Goal: Task Accomplishment & Management: Use online tool/utility

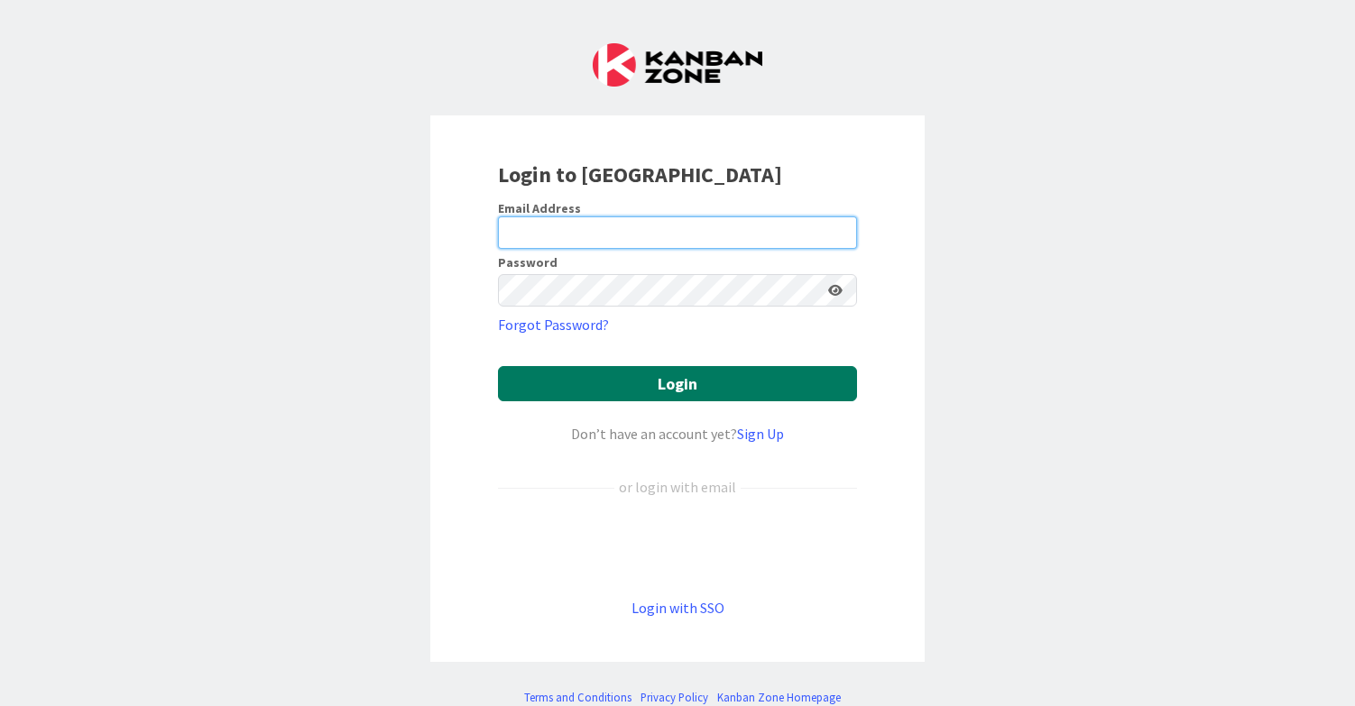
type input "[EMAIL_ADDRESS][DOMAIN_NAME]"
click at [577, 375] on button "Login" at bounding box center [677, 383] width 359 height 35
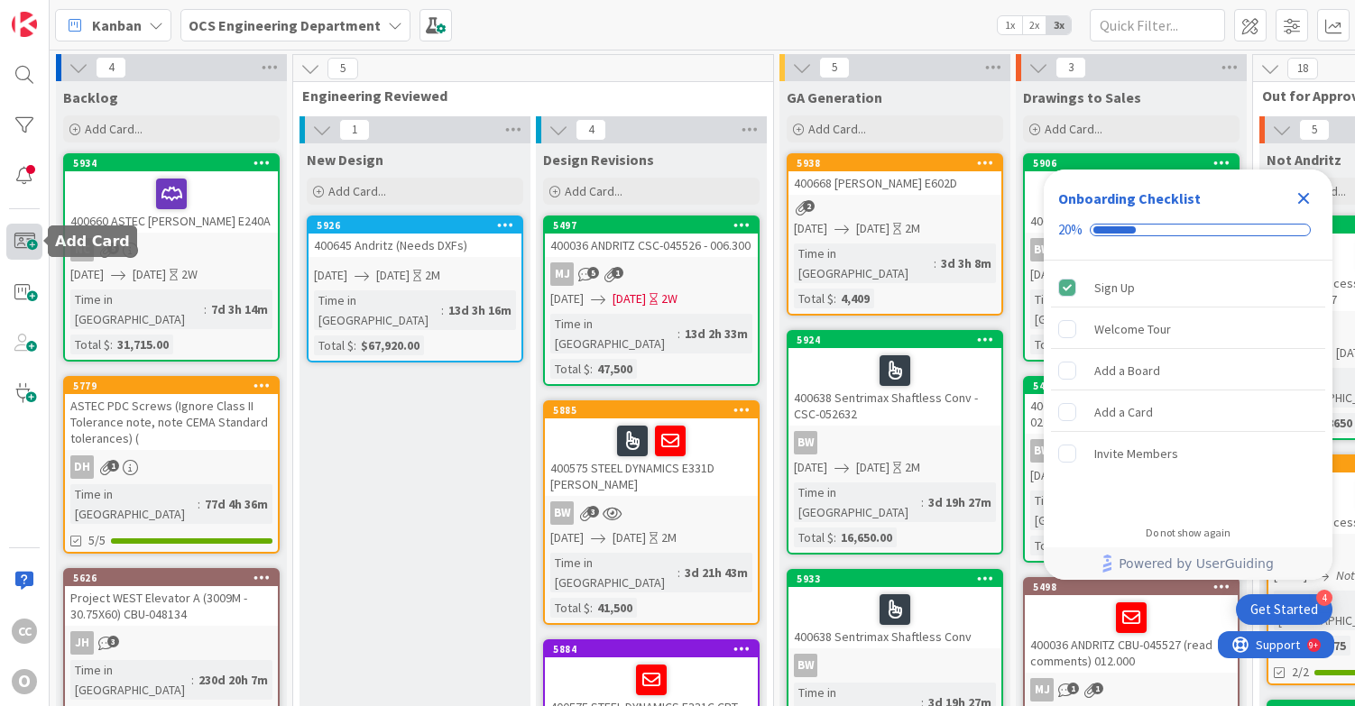
click at [14, 240] on span at bounding box center [24, 242] width 36 height 36
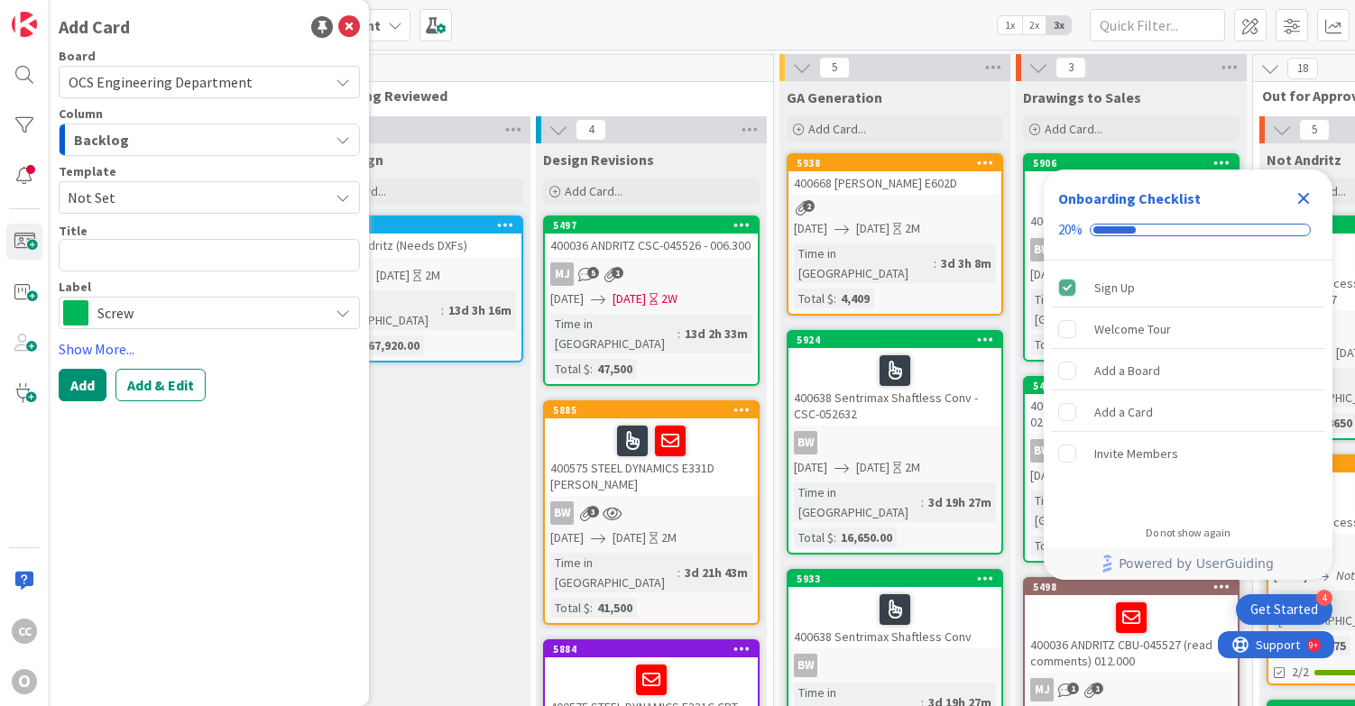
click at [150, 150] on div "Backlog" at bounding box center [198, 139] width 259 height 29
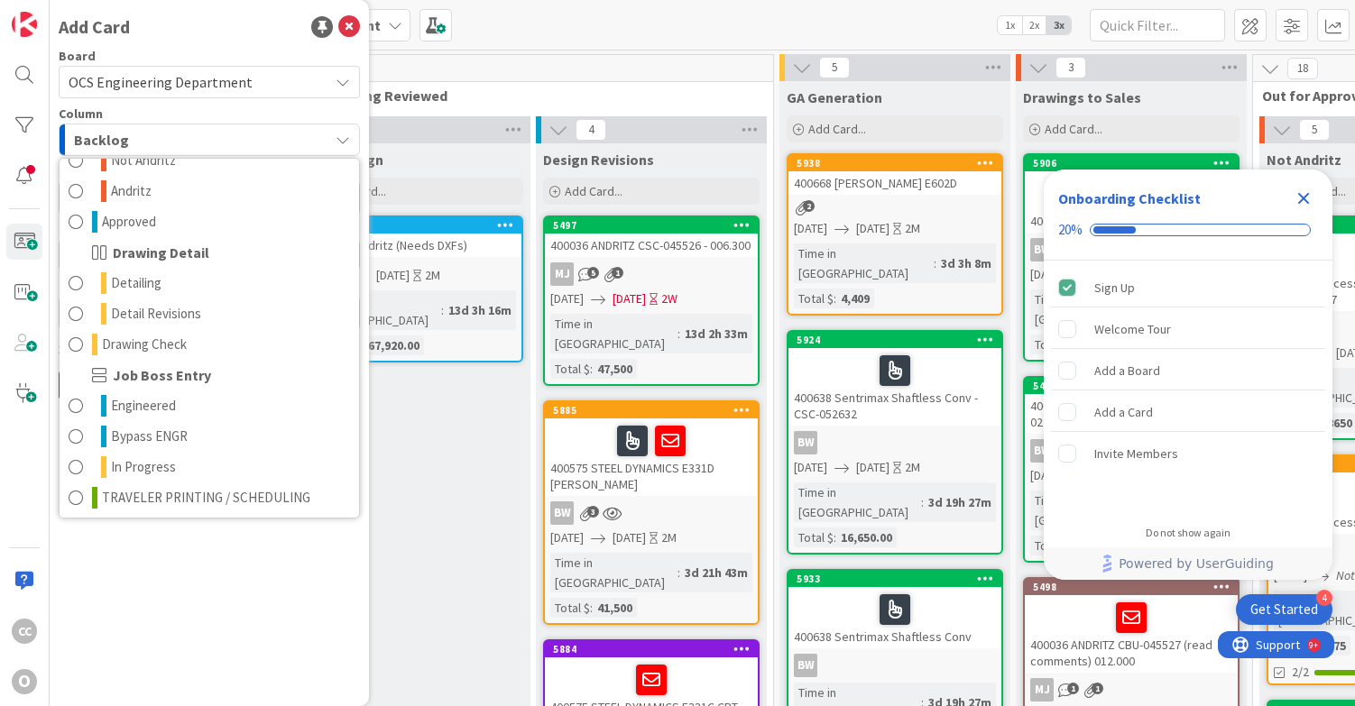
scroll to position [238, 0]
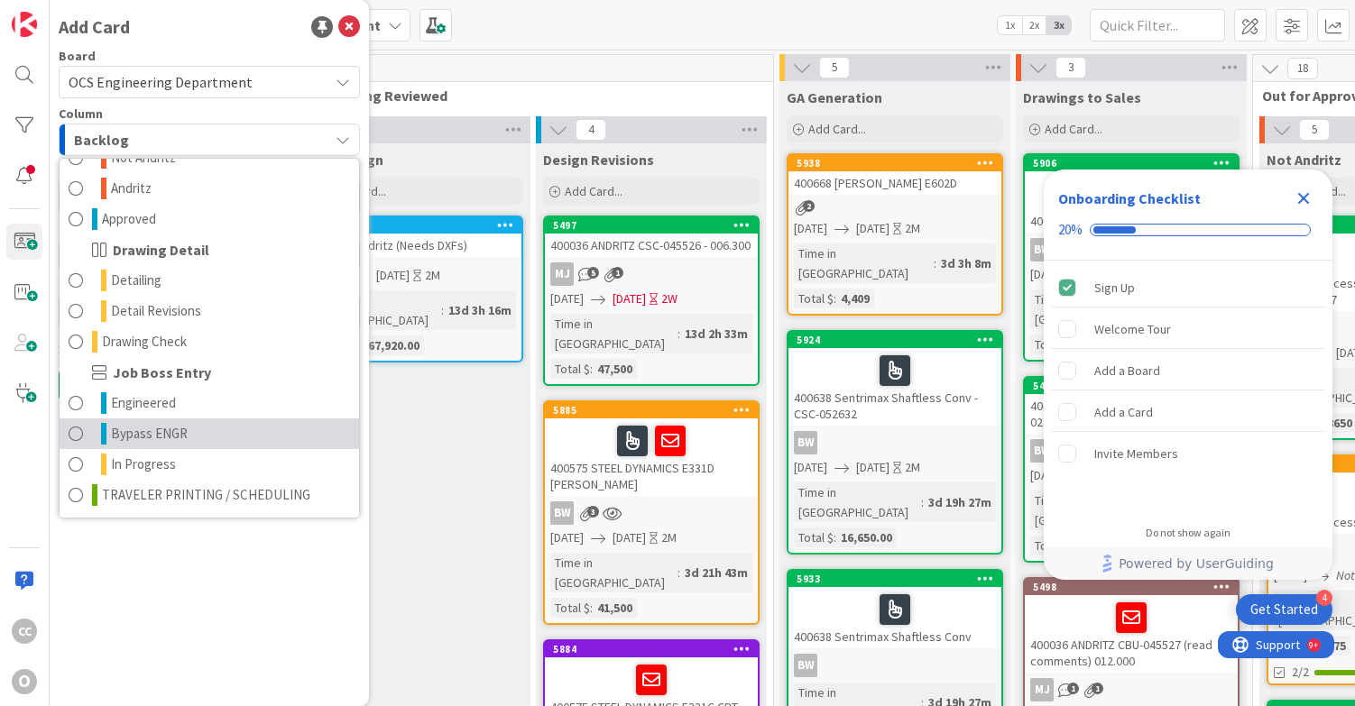
click at [161, 434] on span "Bypass ENGR" at bounding box center [149, 434] width 77 height 22
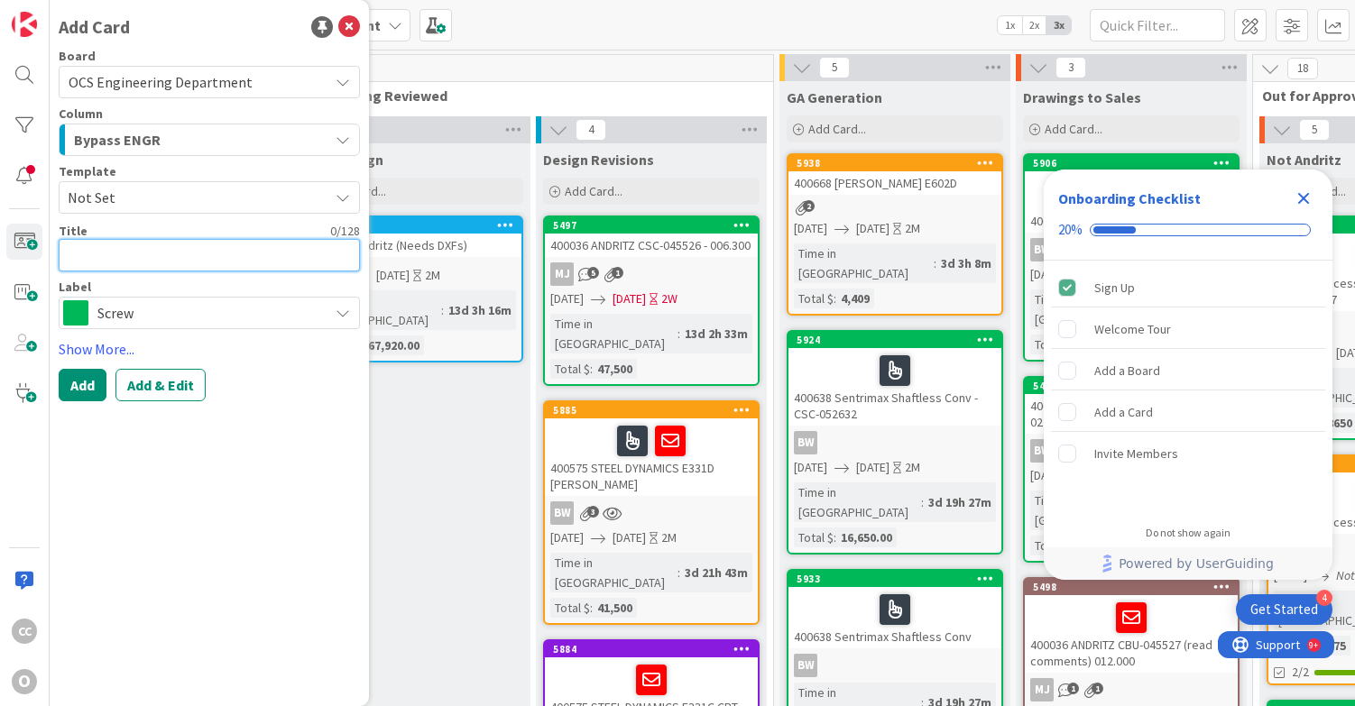
click at [106, 255] on textarea at bounding box center [209, 255] width 301 height 32
type textarea "x"
type textarea "4"
type textarea "x"
type textarea "40"
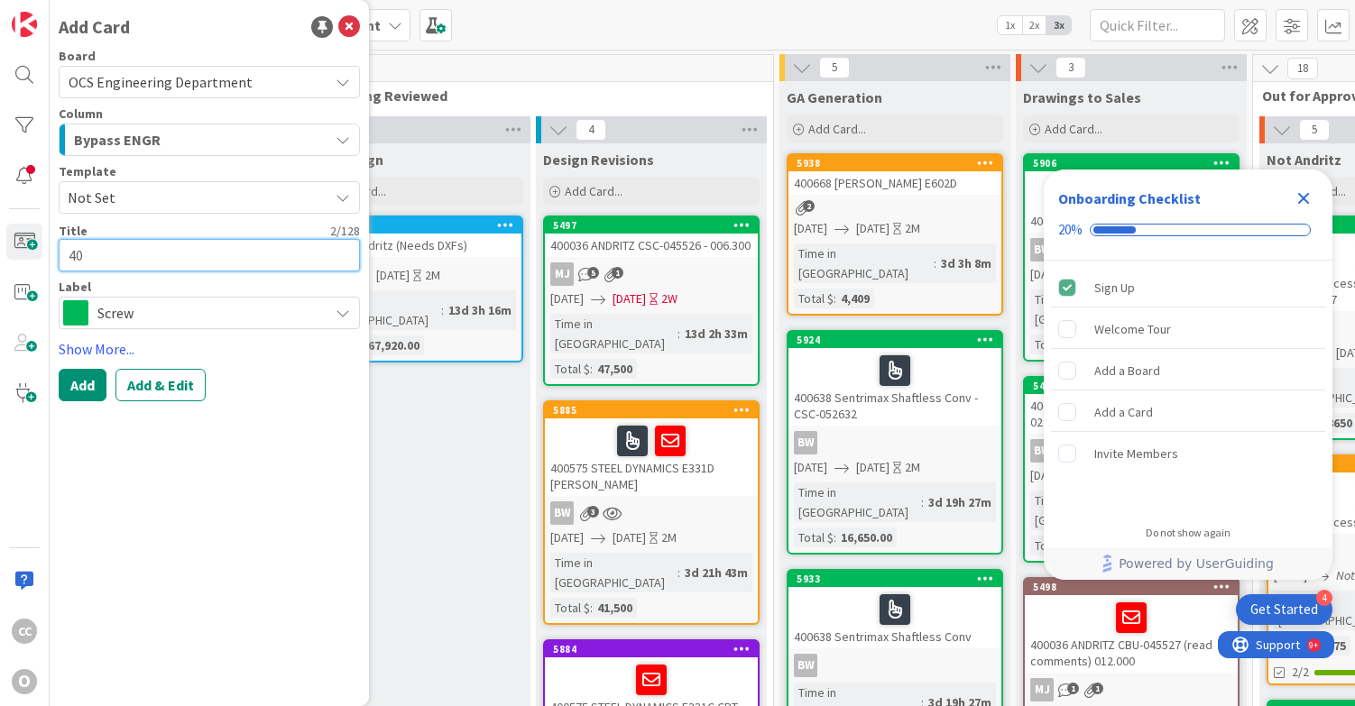
type textarea "x"
type textarea "400"
type textarea "x"
type textarea "4006"
type textarea "x"
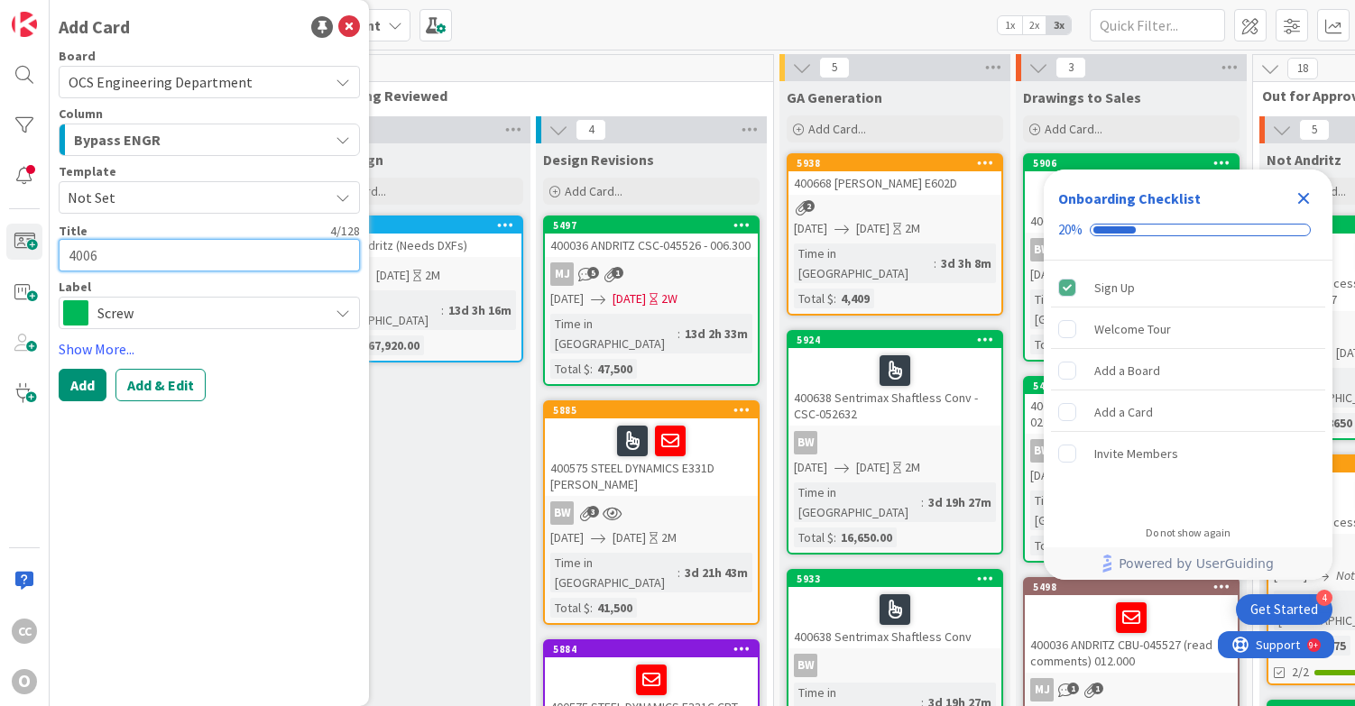
type textarea "40067"
type textarea "x"
type textarea "400671"
type textarea "x"
type textarea "400671"
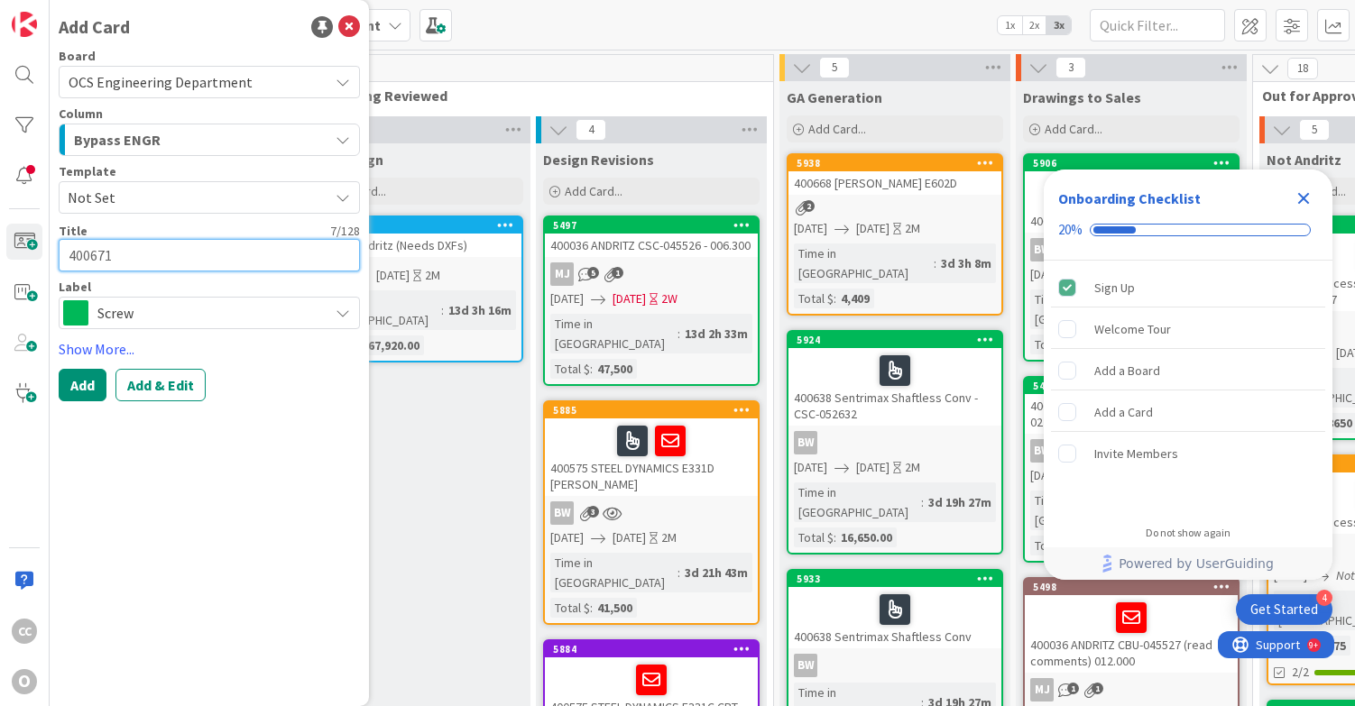
type textarea "x"
type textarea "400671 w"
type textarea "x"
type textarea "400671 wh"
type textarea "x"
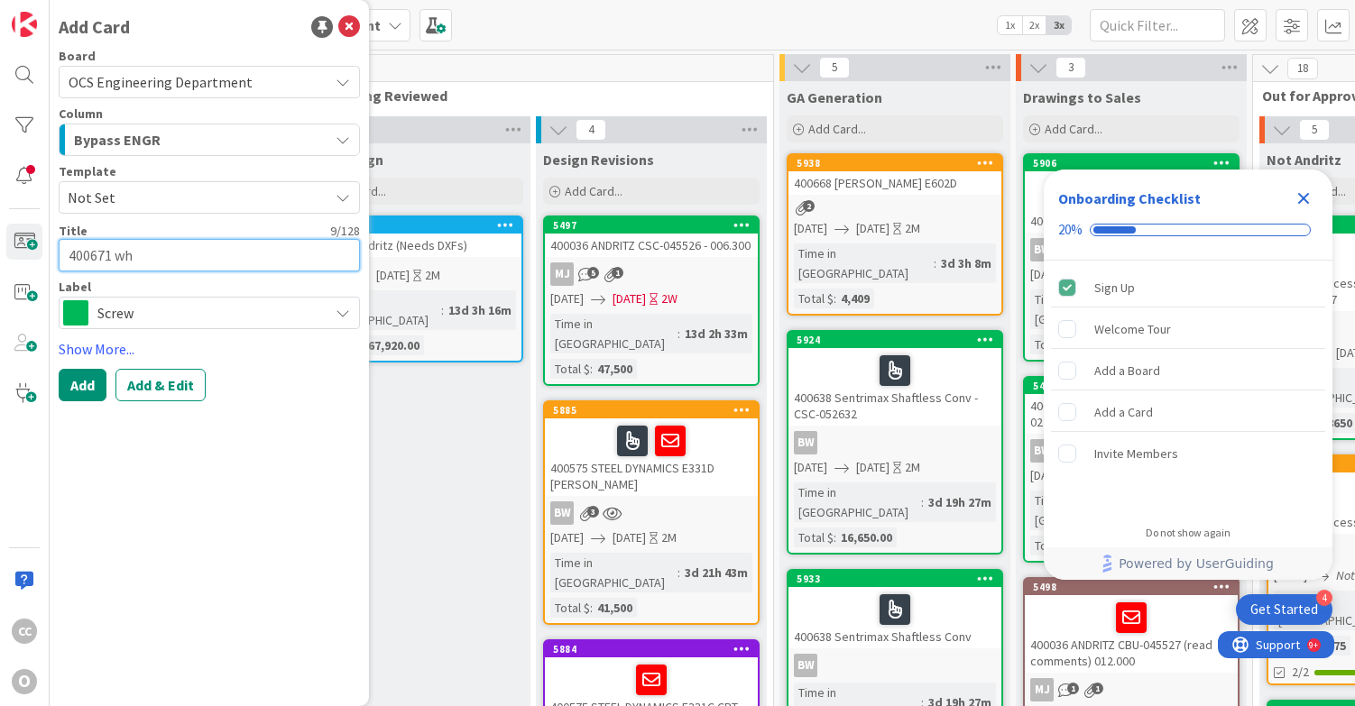
type textarea "400671 wh"
type textarea "x"
type textarea "400671 wh c"
type textarea "x"
type textarea "400671 wh"
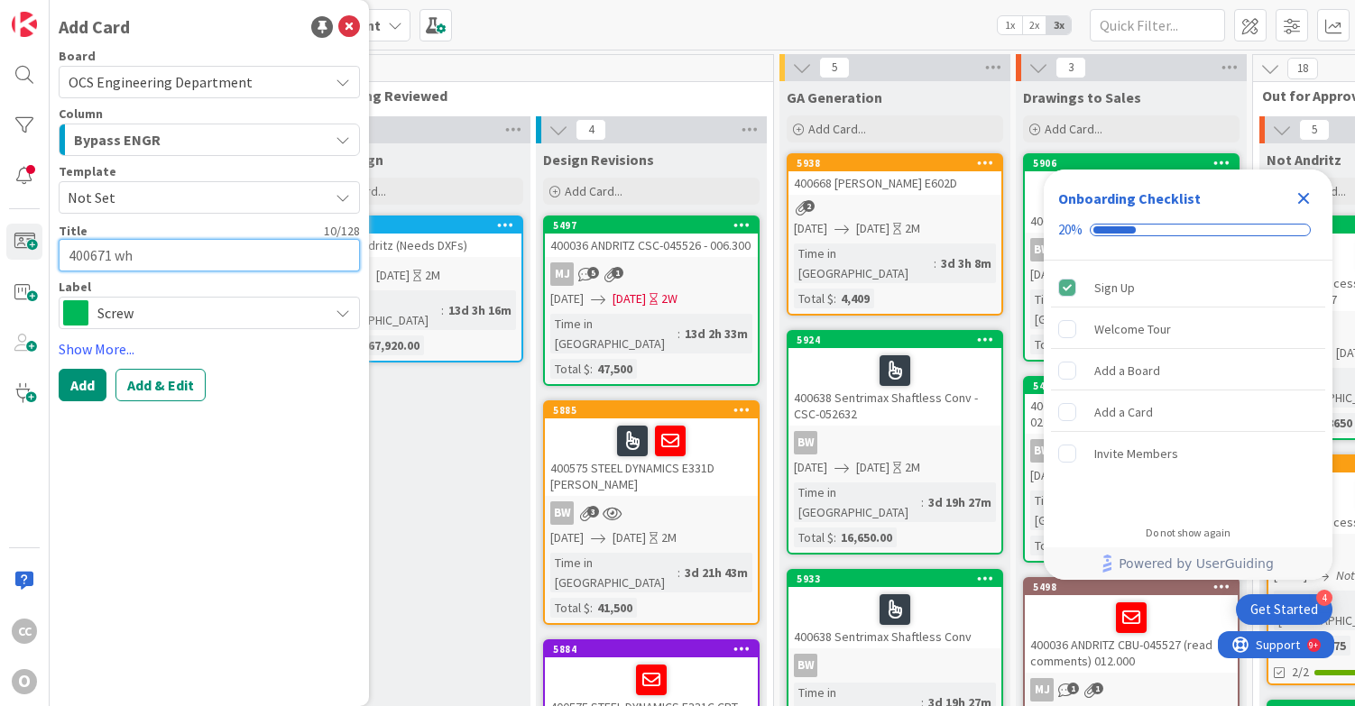
type textarea "x"
type textarea "400671 wh"
type textarea "x"
type textarea "400671 w"
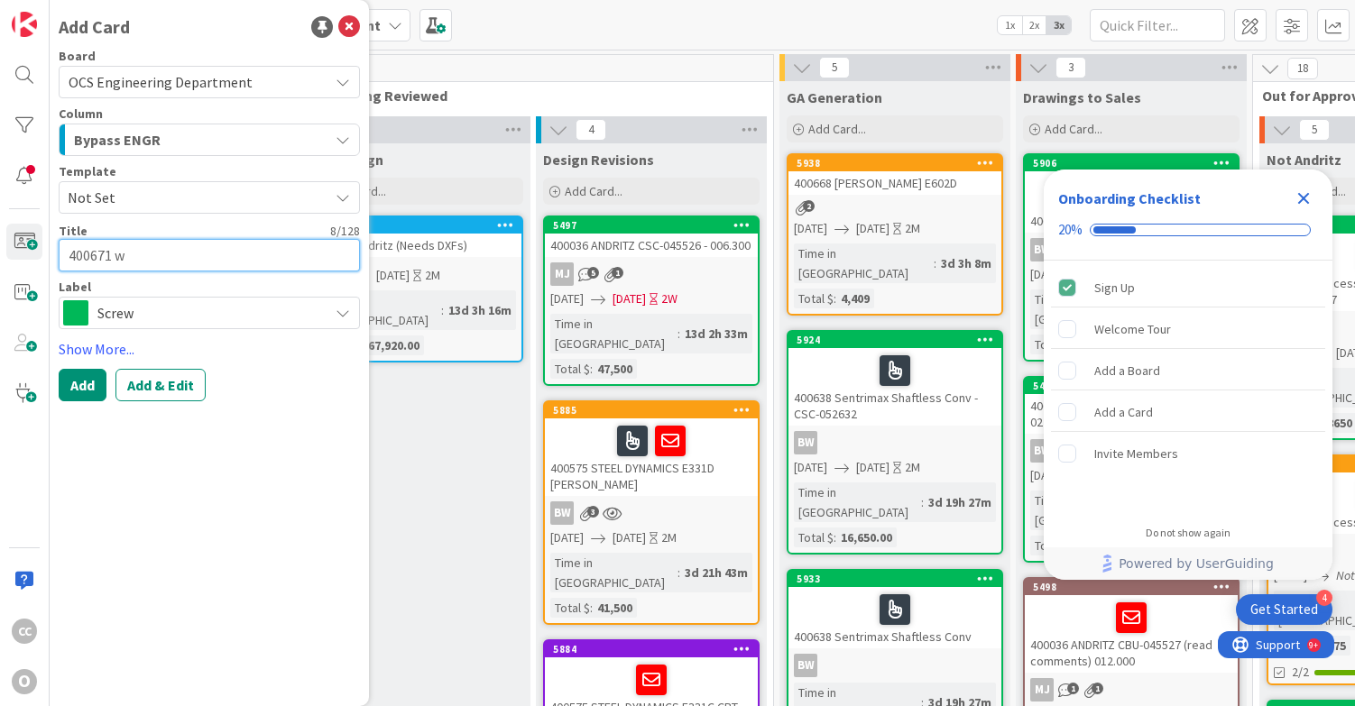
type textarea "x"
type textarea "400671"
type textarea "x"
type textarea "400671 W"
type textarea "x"
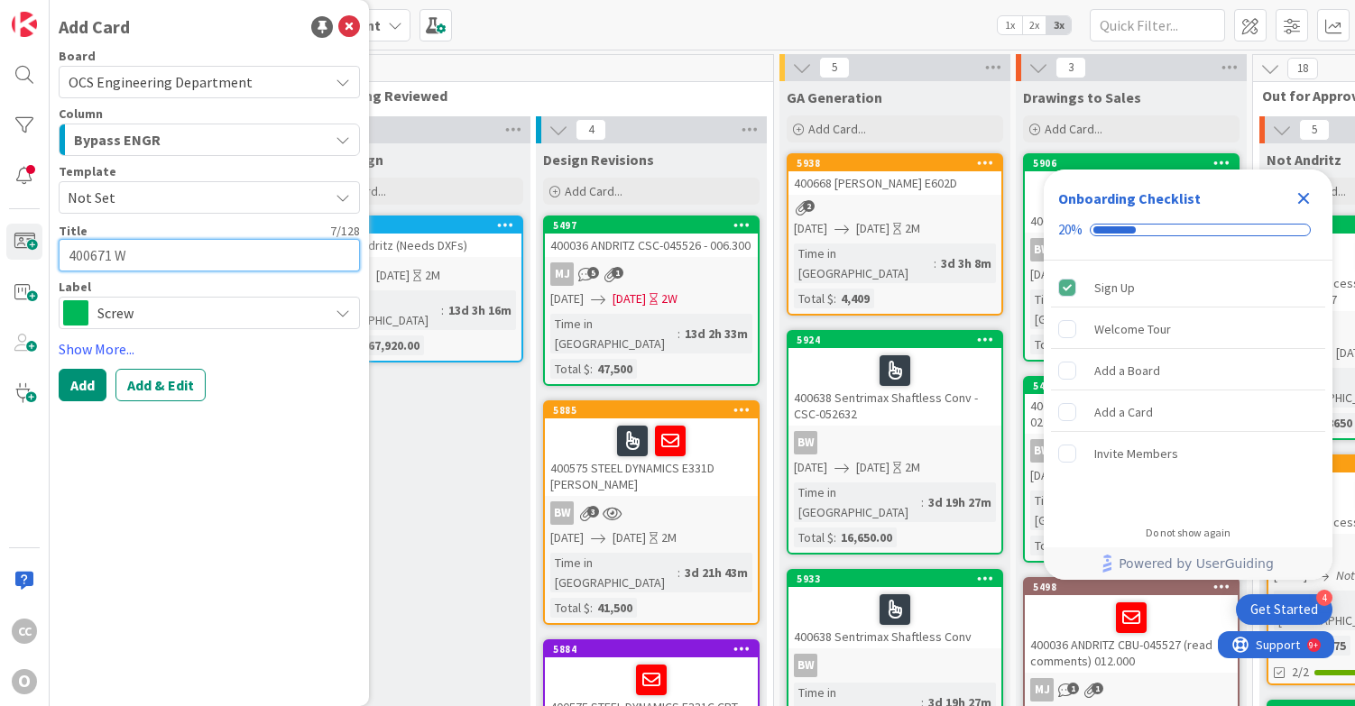
type textarea "400671 WH"
type textarea "x"
type textarea "400671 WH"
type textarea "x"
type textarea "400671 WH C"
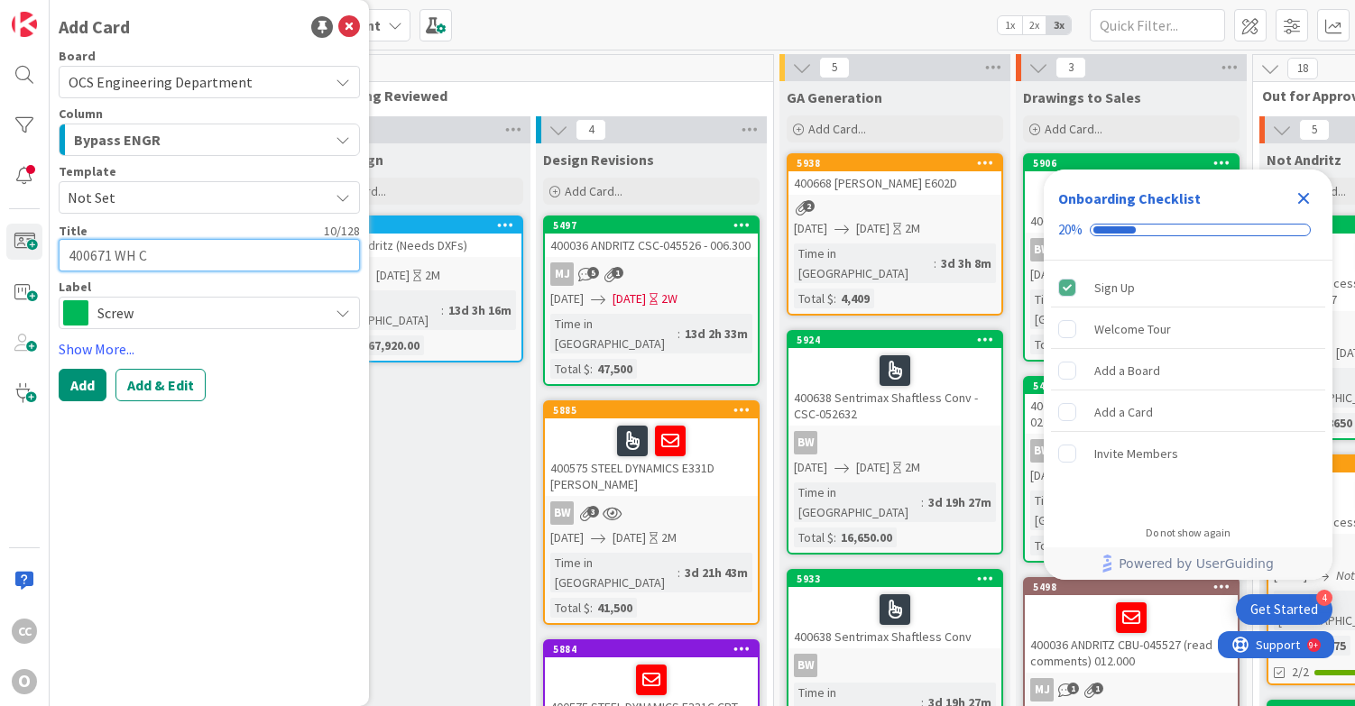
type textarea "x"
type textarea "400671 WH CO"
type textarea "x"
type textarea "400671 WH CON"
type textarea "x"
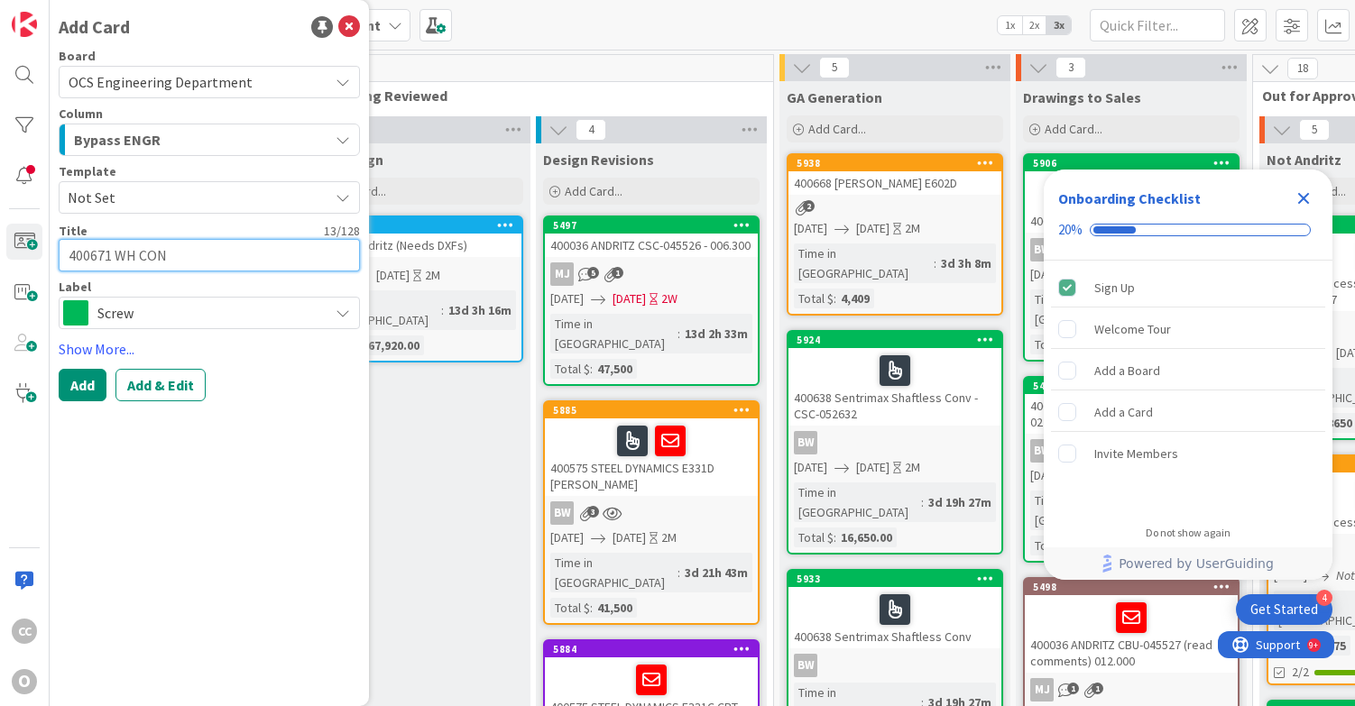
type textarea "400671 WH CONS"
type textarea "x"
type textarea "400671 WH CONST"
type textarea "x"
type textarea "400671 WH CONSTU"
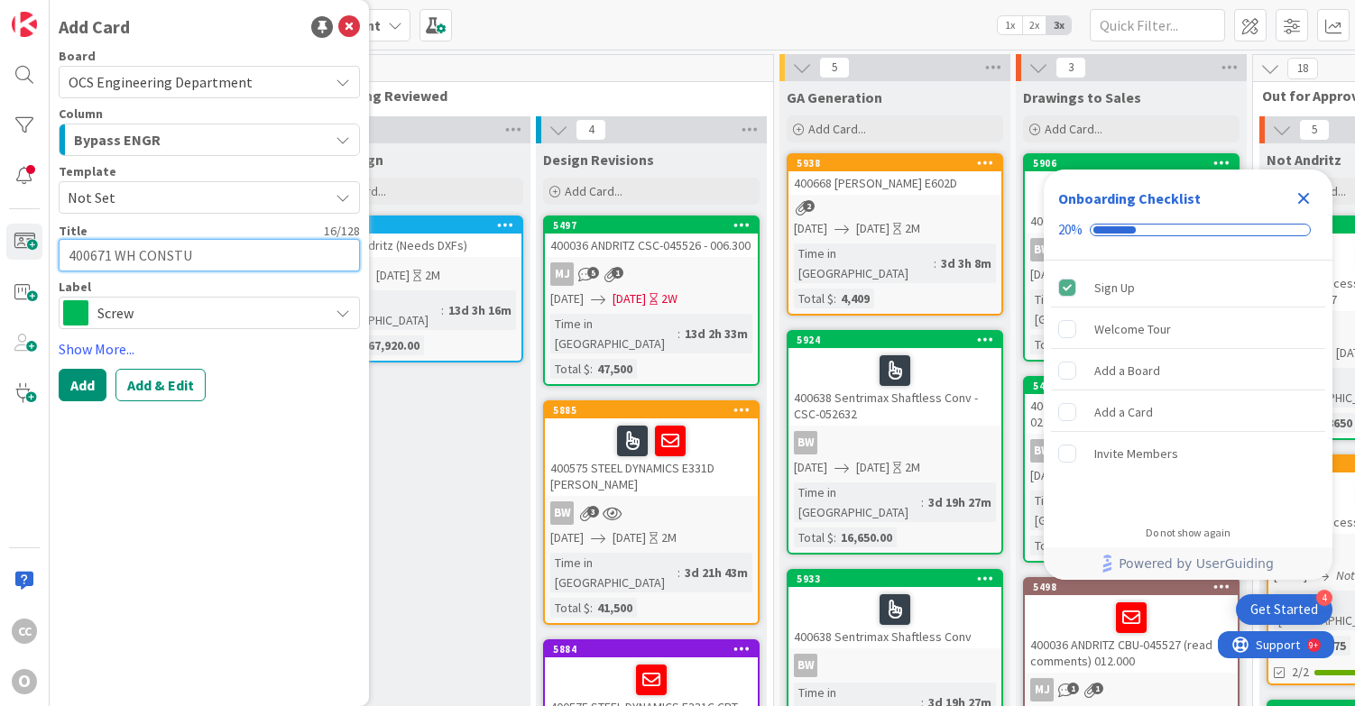
type textarea "x"
type textarea "400671 WH CONST"
type textarea "x"
type textarea "400671 WH CONSTR"
type textarea "x"
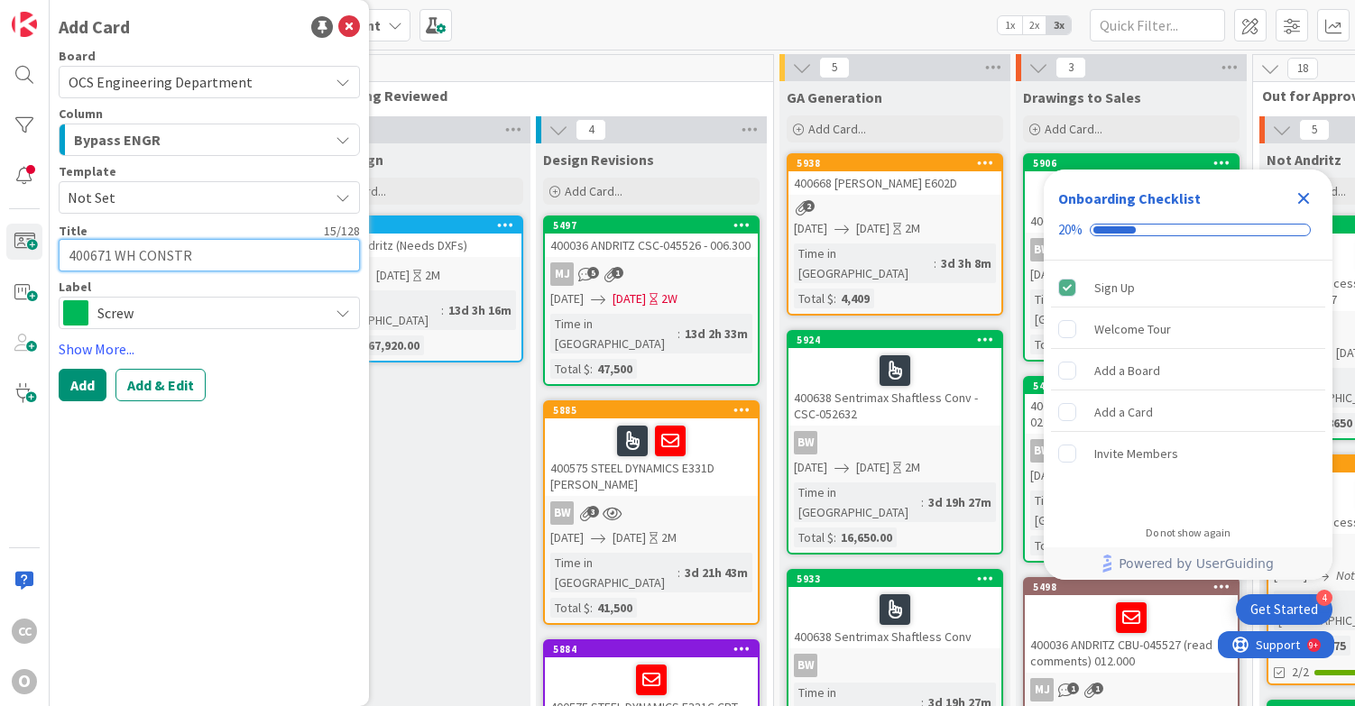
type textarea "400671 WH CONSTRU"
type textarea "x"
type textarea "400671 WH CONSTRUC"
type textarea "x"
type textarea "400671 WH CONSTRUCT"
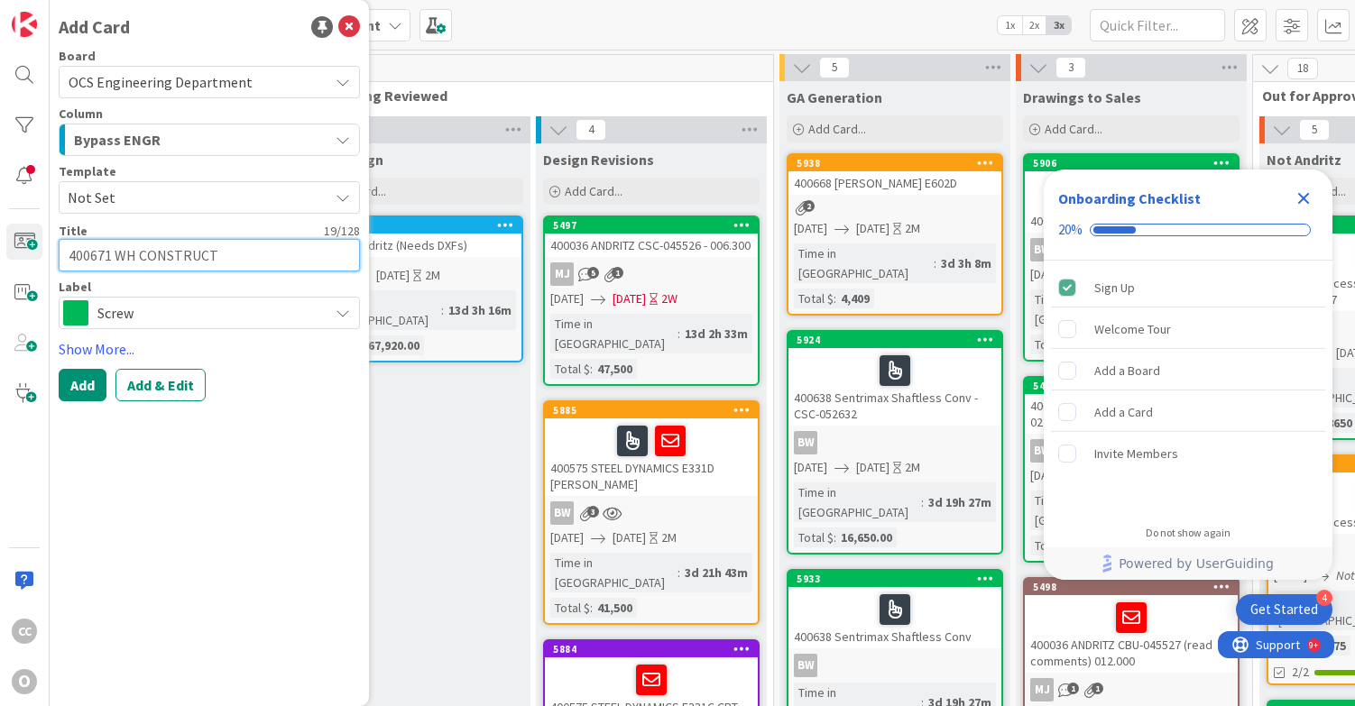
type textarea "x"
type textarea "400671 WH CONSTRUCTI"
type textarea "x"
type textarea "400671 WH CONSTRUCTIO"
type textarea "x"
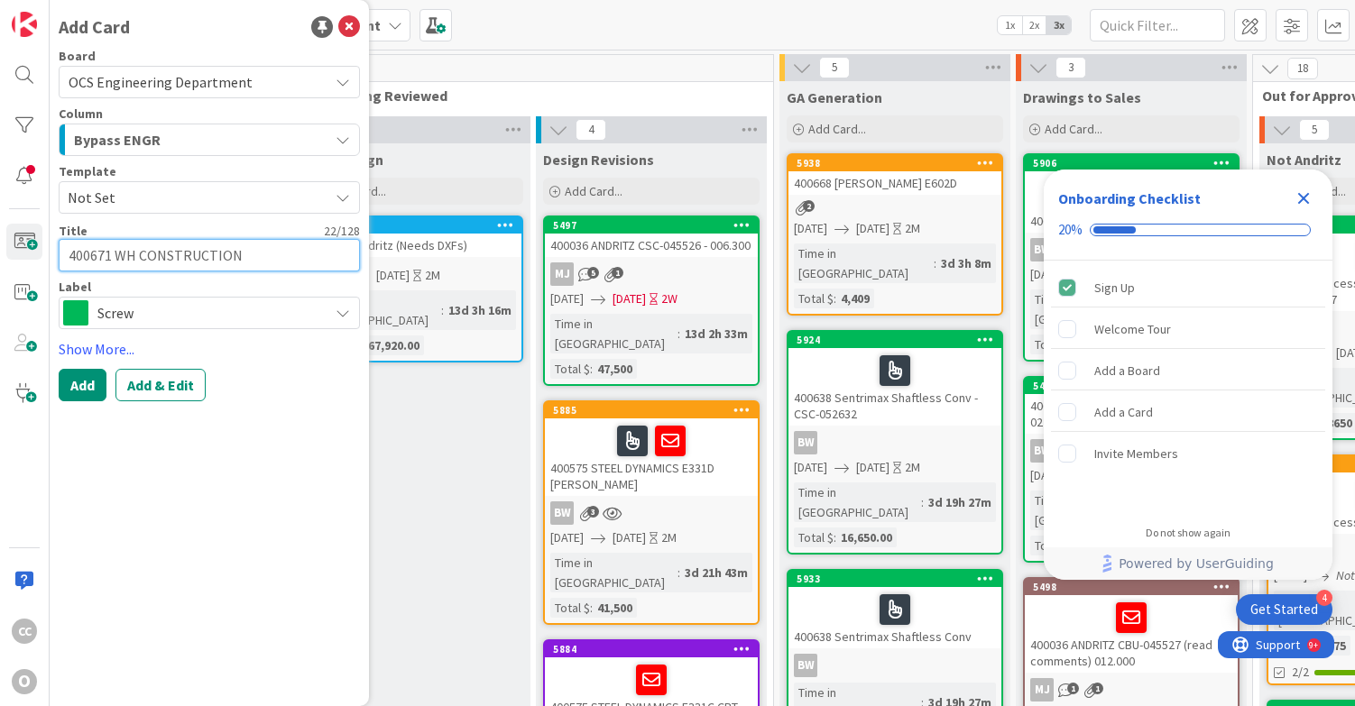
type textarea "400671 WH CONSTRUCTION"
click at [225, 314] on span "Screw" at bounding box center [208, 312] width 222 height 25
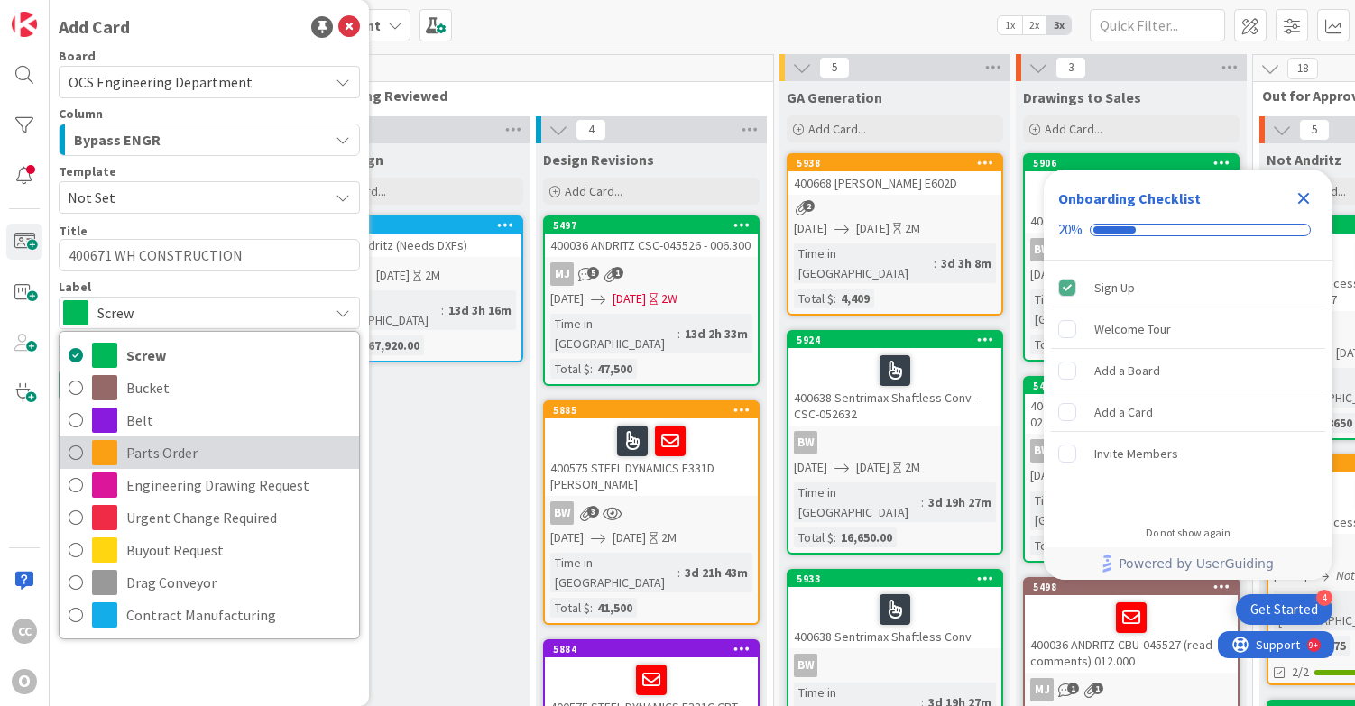
click at [163, 443] on span "Parts Order" at bounding box center [238, 452] width 224 height 27
type textarea "x"
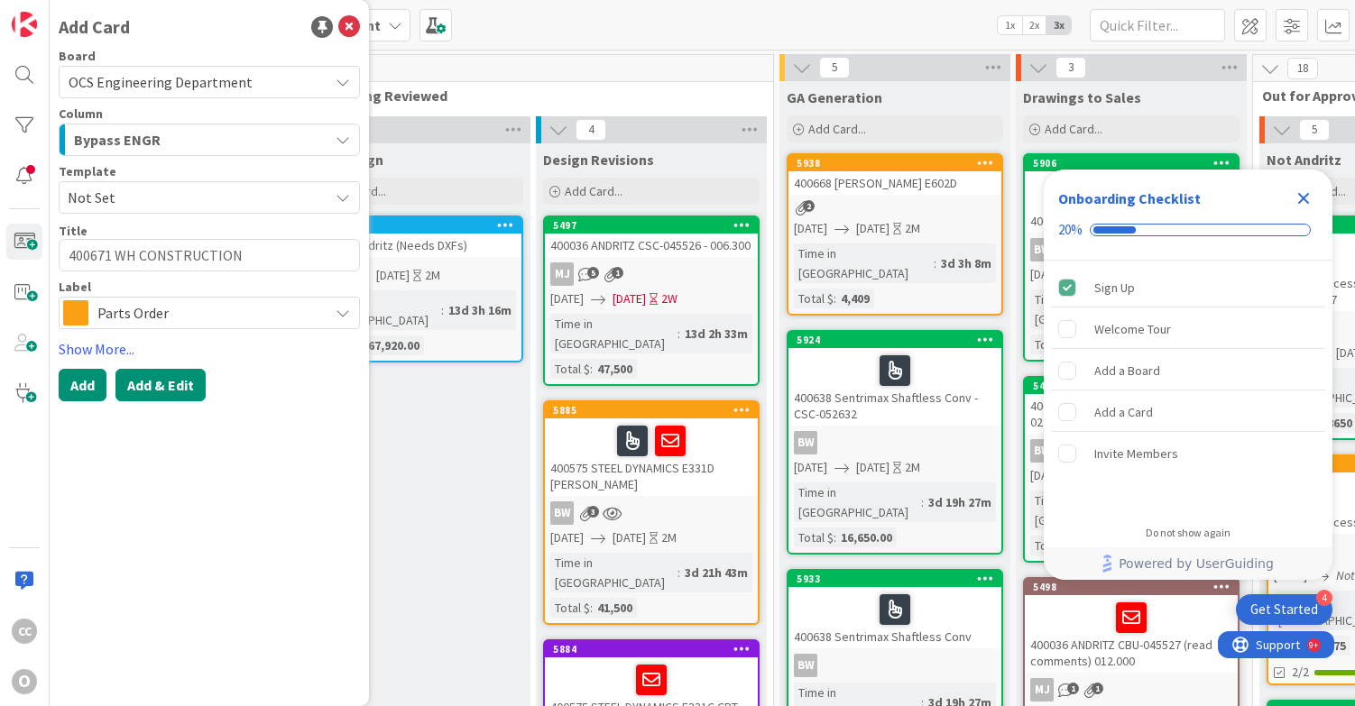
click at [152, 387] on button "Add & Edit" at bounding box center [160, 385] width 90 height 32
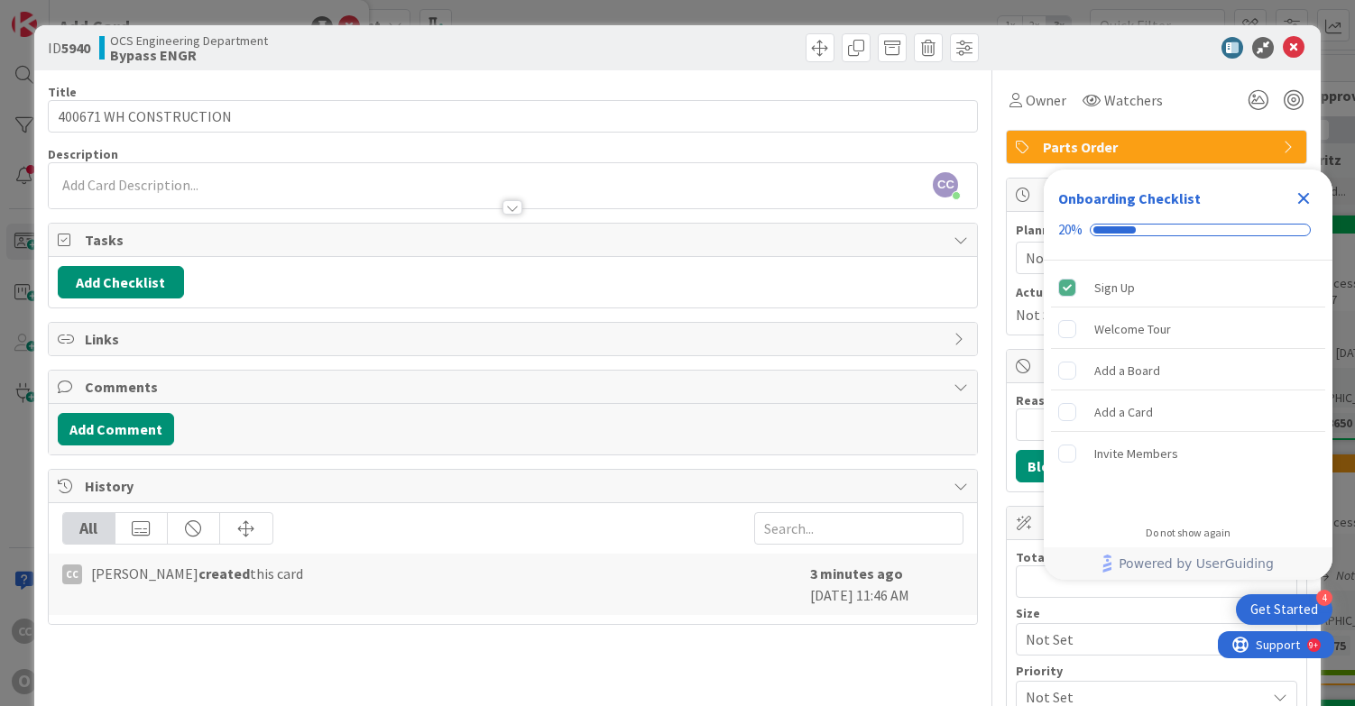
click at [1295, 201] on icon "Close Checklist" at bounding box center [1303, 199] width 22 height 22
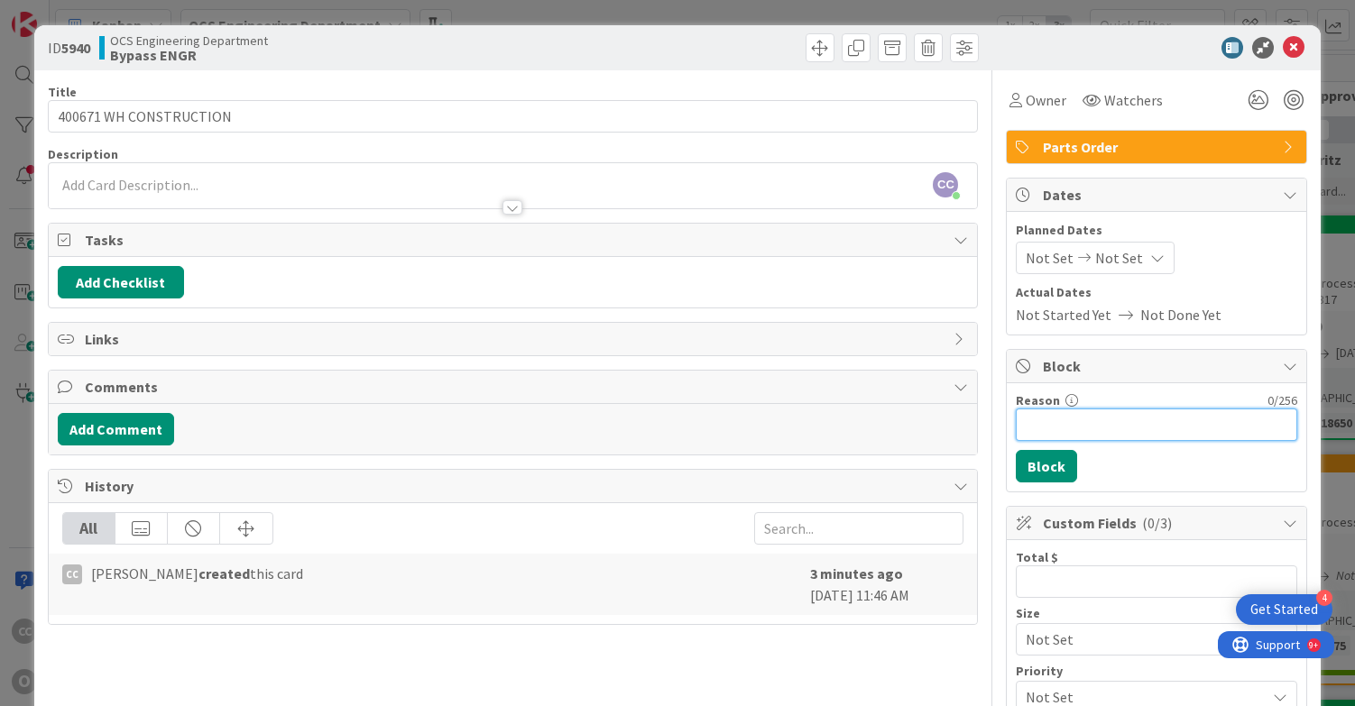
click at [1049, 416] on input "Reason" at bounding box center [1156, 425] width 281 height 32
click at [1025, 251] on span "Not Set" at bounding box center [1049, 258] width 48 height 22
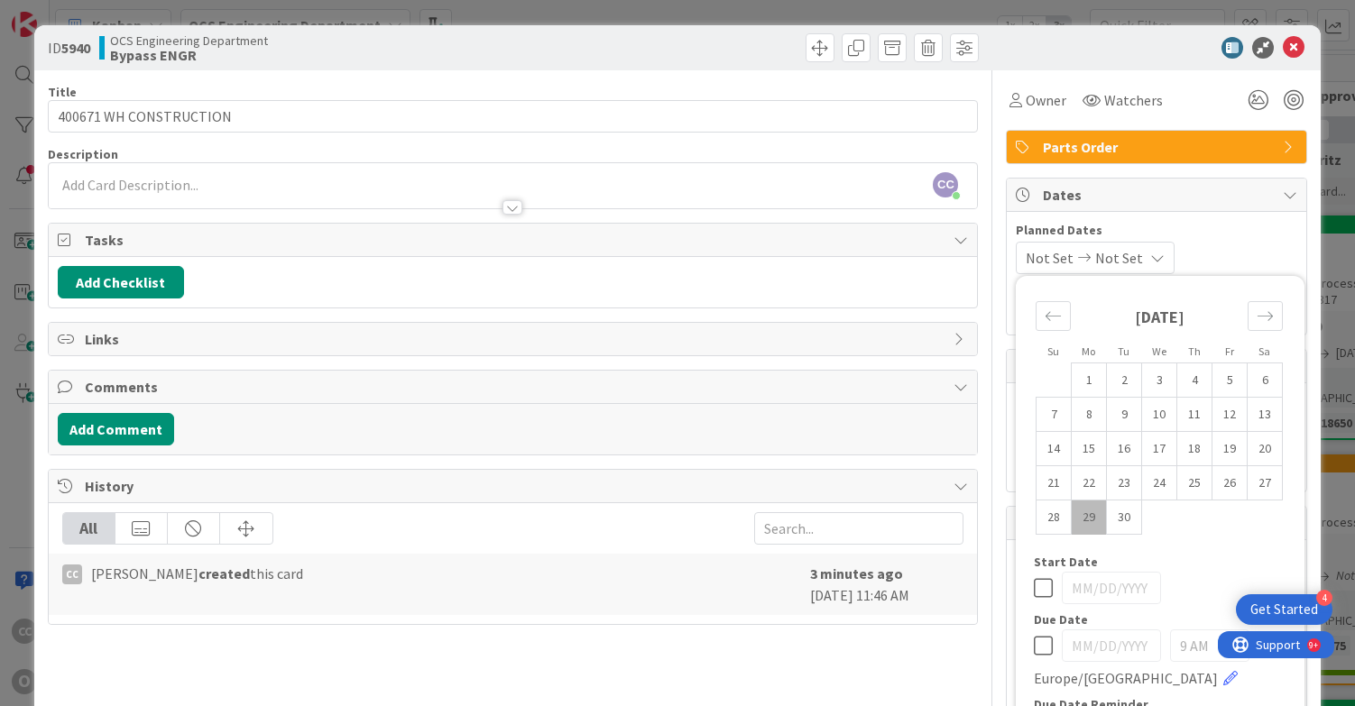
click at [1084, 525] on td "29" at bounding box center [1088, 518] width 35 height 34
type input "[DATE]"
click at [1265, 318] on div "Move forward to switch to the next month." at bounding box center [1264, 316] width 35 height 30
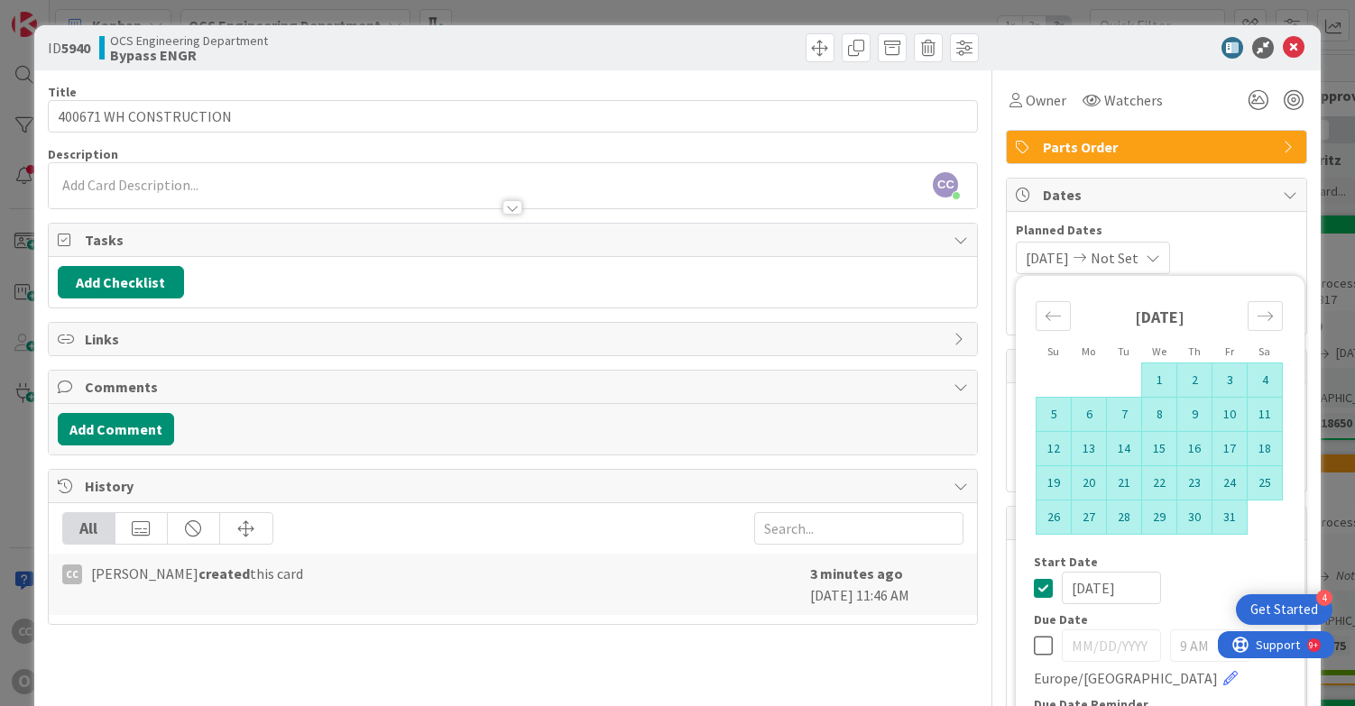
drag, startPoint x: 1217, startPoint y: 457, endPoint x: 1215, endPoint y: 516, distance: 58.7
click at [1215, 516] on tbody "1 2 3 4 5 6 7 8 9 10 11 12 13 14 15 16 17 18 19 20 21 22 23 24 25 26 27 28 29 3…" at bounding box center [1159, 448] width 246 height 171
click at [1219, 522] on td "31" at bounding box center [1229, 518] width 35 height 34
type input "[DATE]"
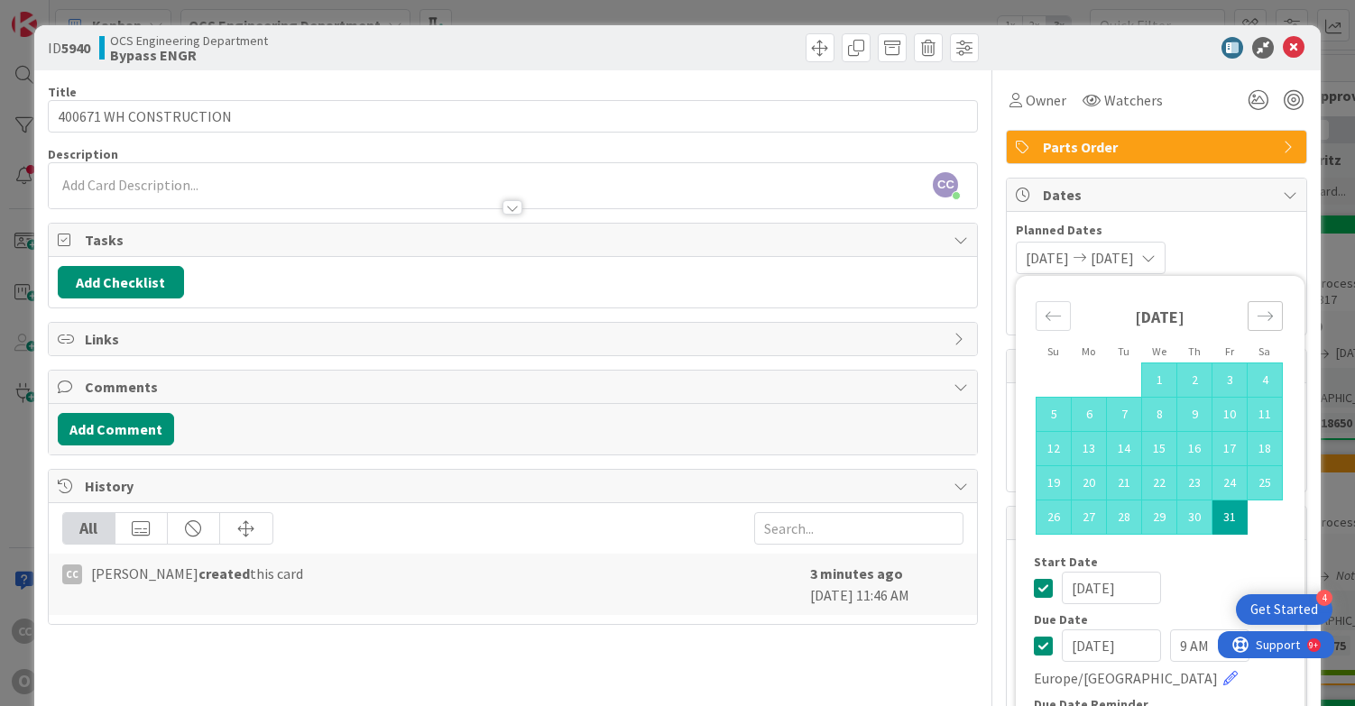
click at [1256, 319] on icon "Move forward to switch to the next month." at bounding box center [1264, 316] width 17 height 17
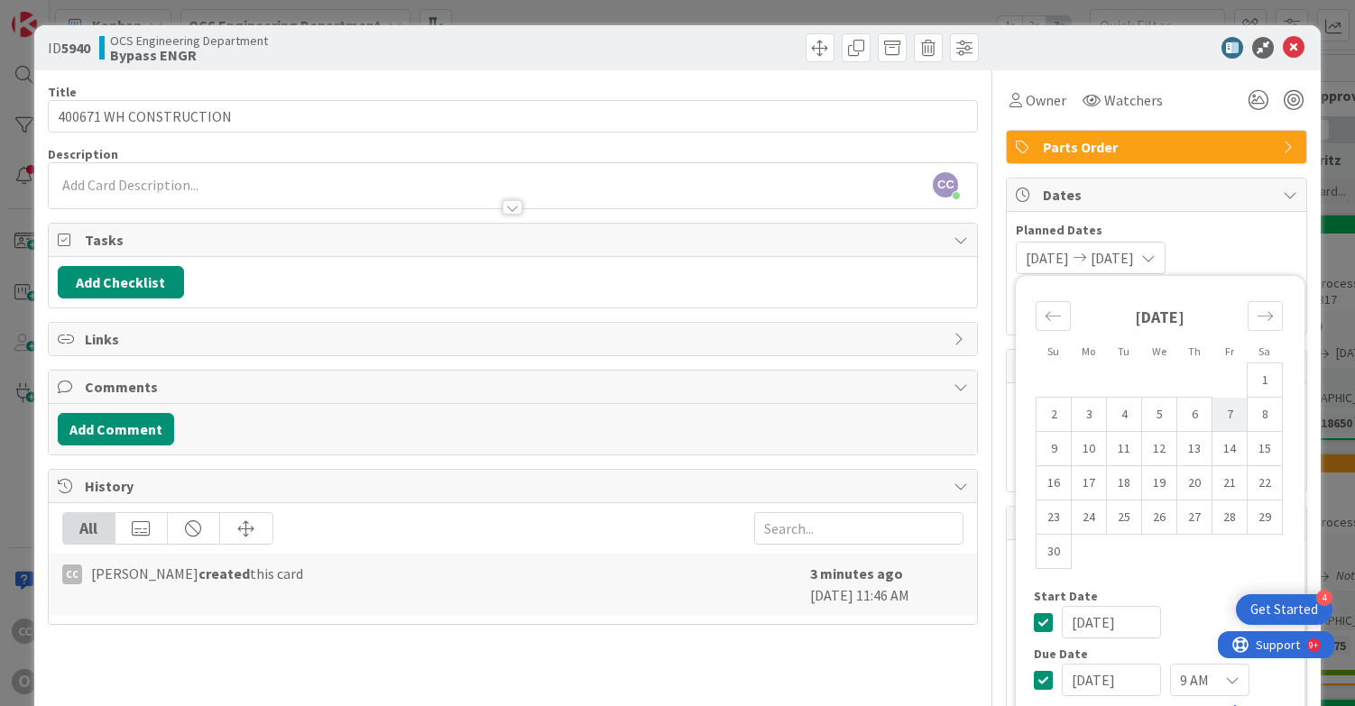
click at [1226, 420] on td "7" at bounding box center [1229, 415] width 35 height 34
type input "[DATE]"
click at [1044, 321] on icon "Move backward to switch to the previous month." at bounding box center [1052, 316] width 17 height 17
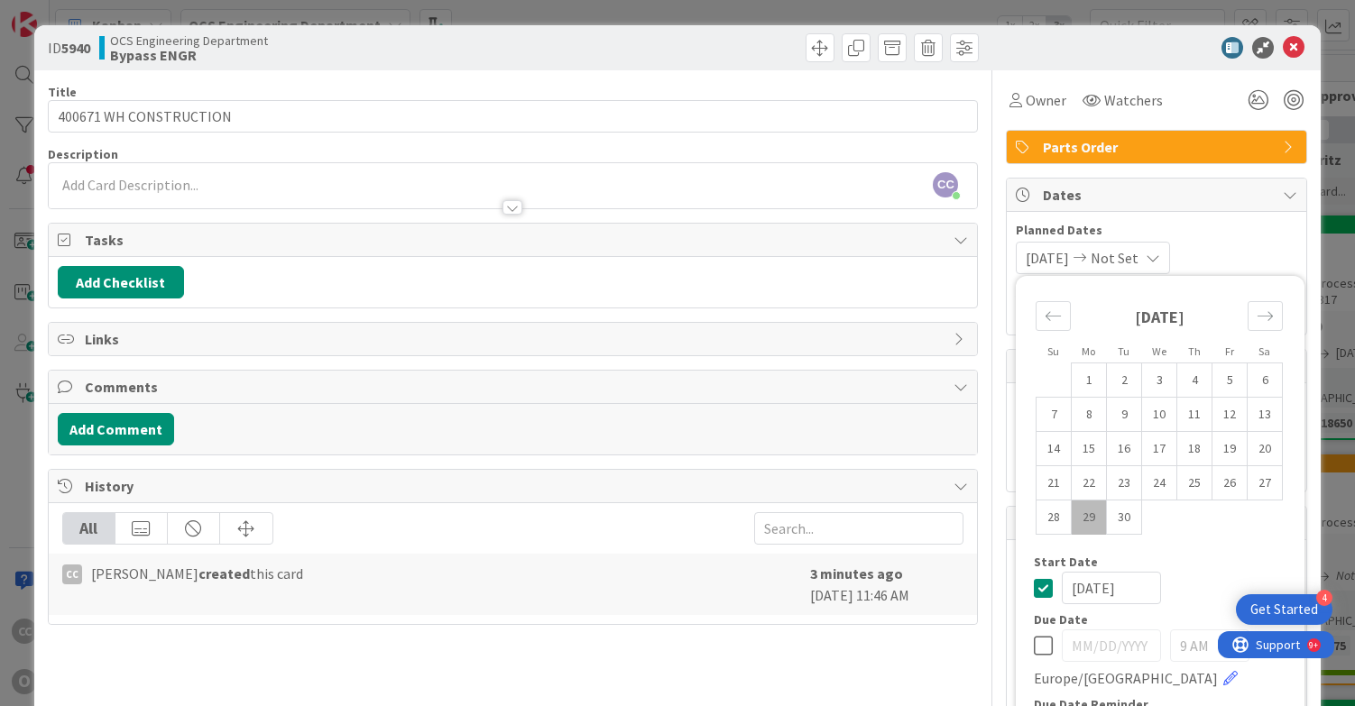
click at [1072, 526] on td "29" at bounding box center [1088, 518] width 35 height 34
type input "[DATE]"
click at [1257, 317] on icon "Move forward to switch to the next month." at bounding box center [1264, 315] width 15 height 9
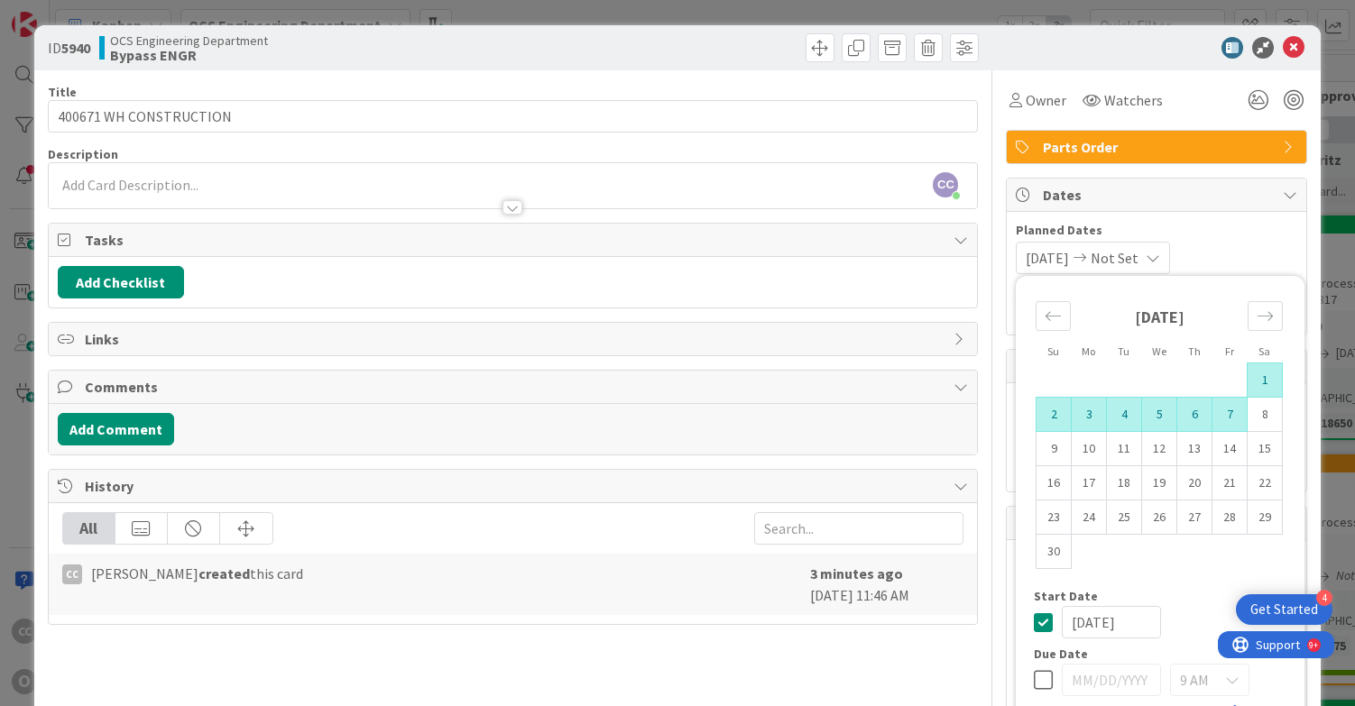
click at [1224, 415] on td "7" at bounding box center [1229, 415] width 35 height 34
type input "[DATE]"
click at [1252, 238] on span "Planned Dates" at bounding box center [1156, 230] width 281 height 19
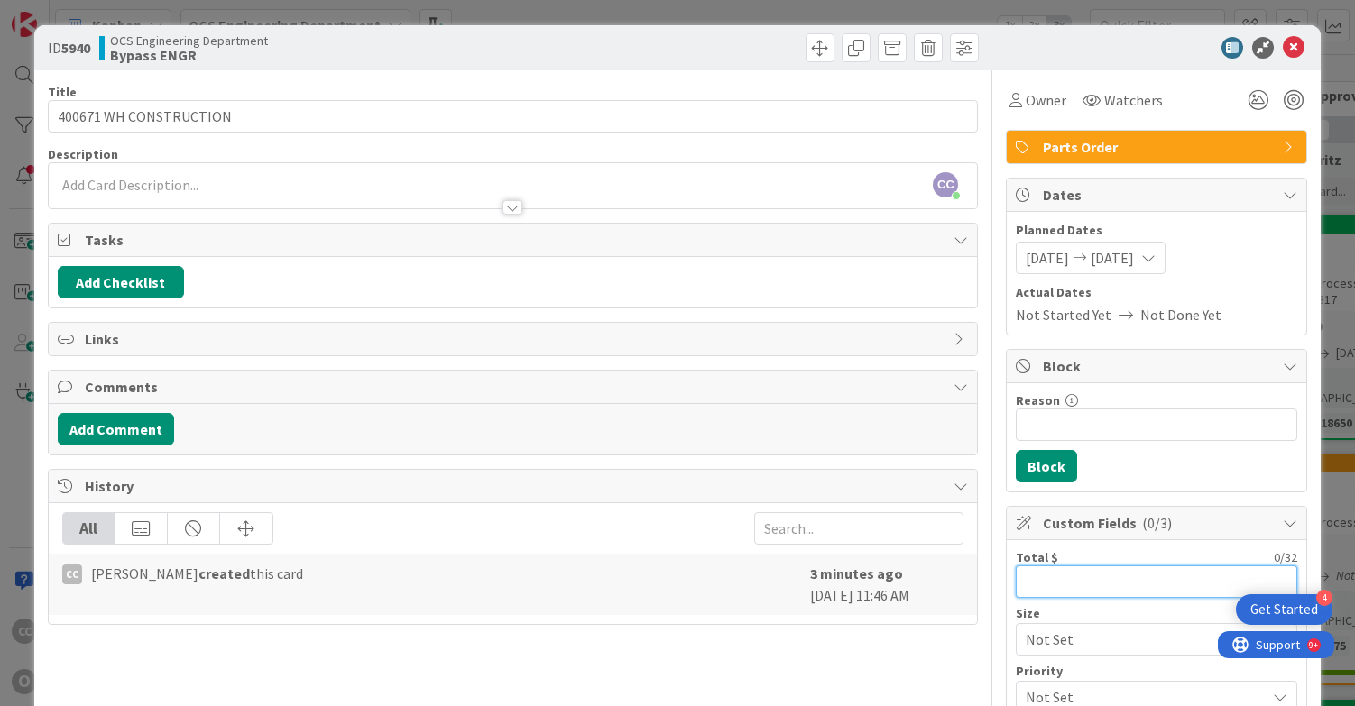
click at [1075, 584] on input "text" at bounding box center [1156, 581] width 281 height 32
click at [1049, 579] on input "text" at bounding box center [1156, 581] width 281 height 32
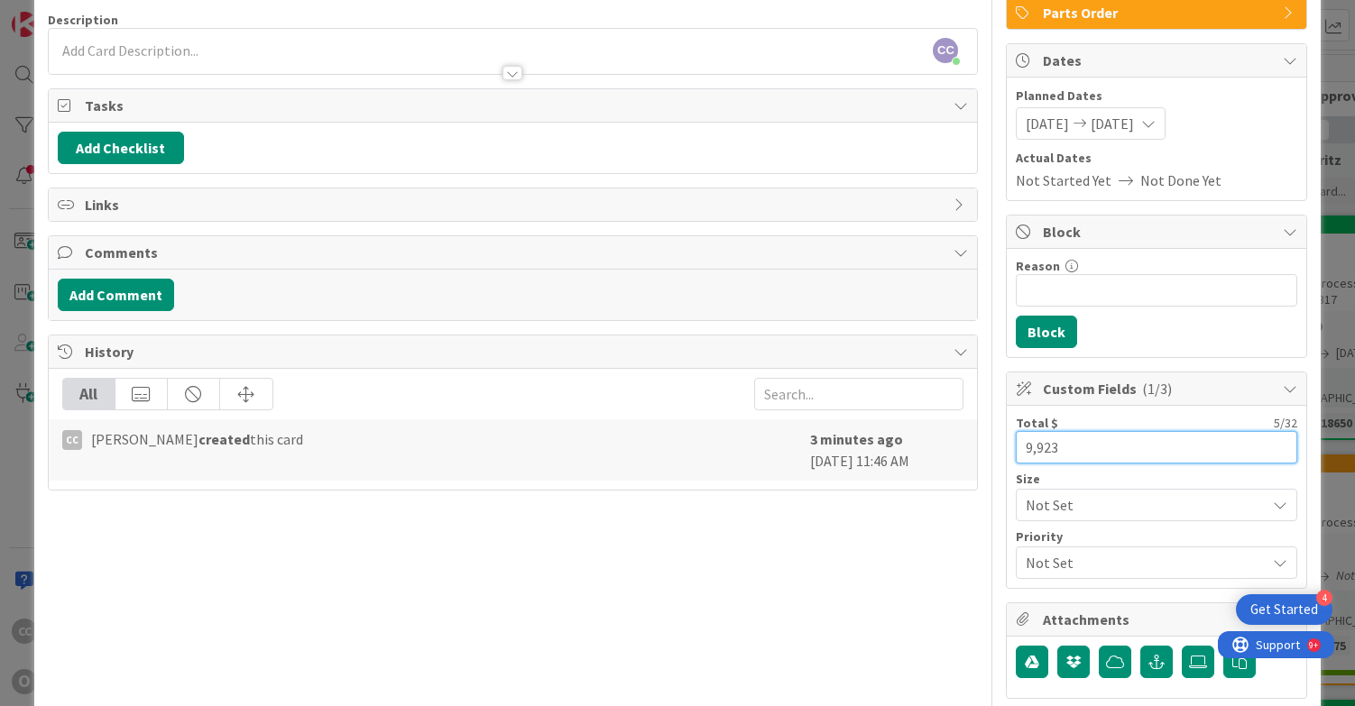
scroll to position [262, 0]
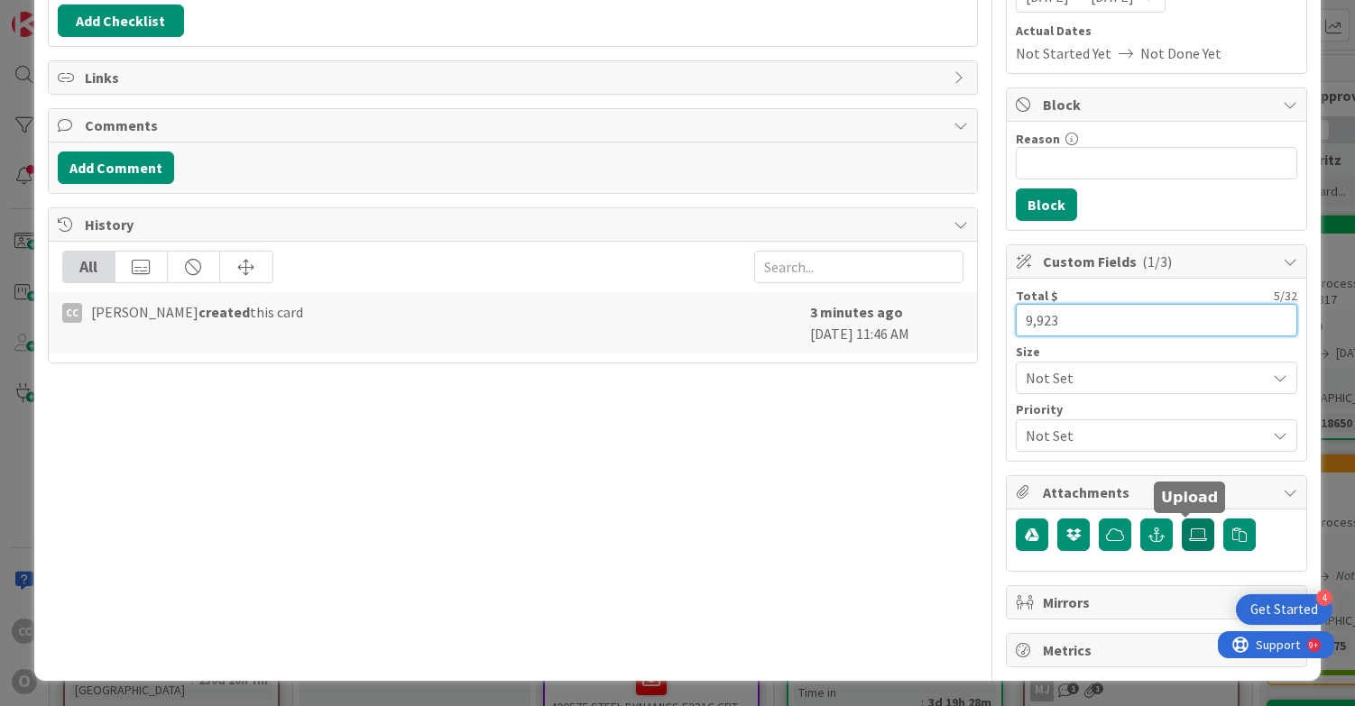
type input "9,923"
click at [1189, 534] on icon at bounding box center [1198, 535] width 18 height 14
click at [1181, 519] on input "file" at bounding box center [1181, 519] width 0 height 0
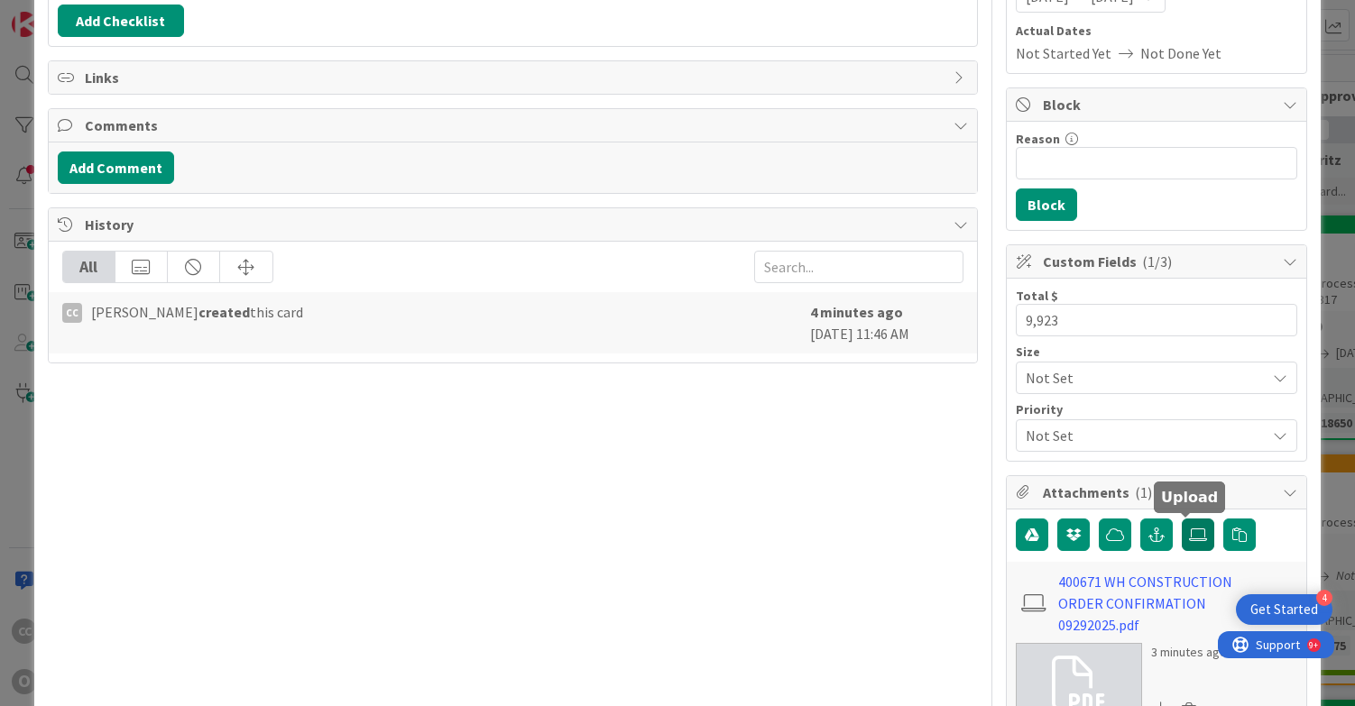
click at [1189, 535] on icon at bounding box center [1198, 535] width 18 height 14
click at [1181, 519] on input "file" at bounding box center [1181, 519] width 0 height 0
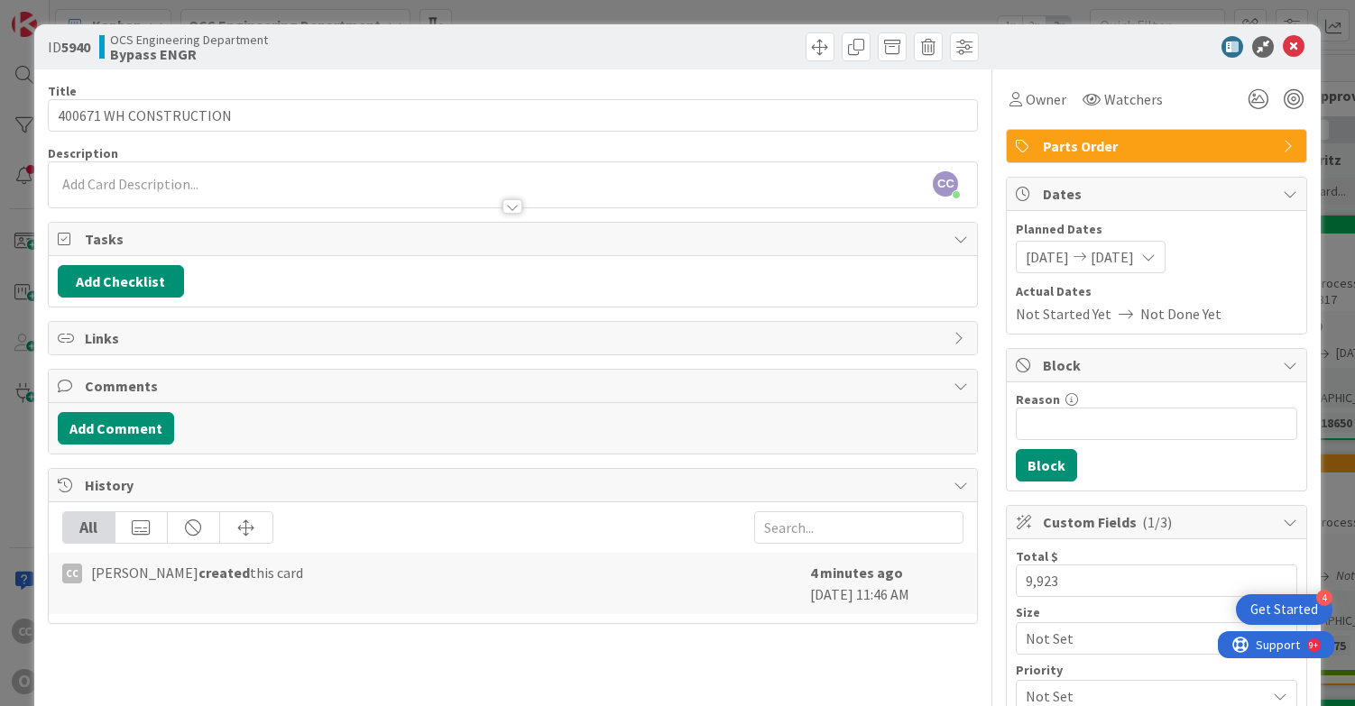
scroll to position [0, 0]
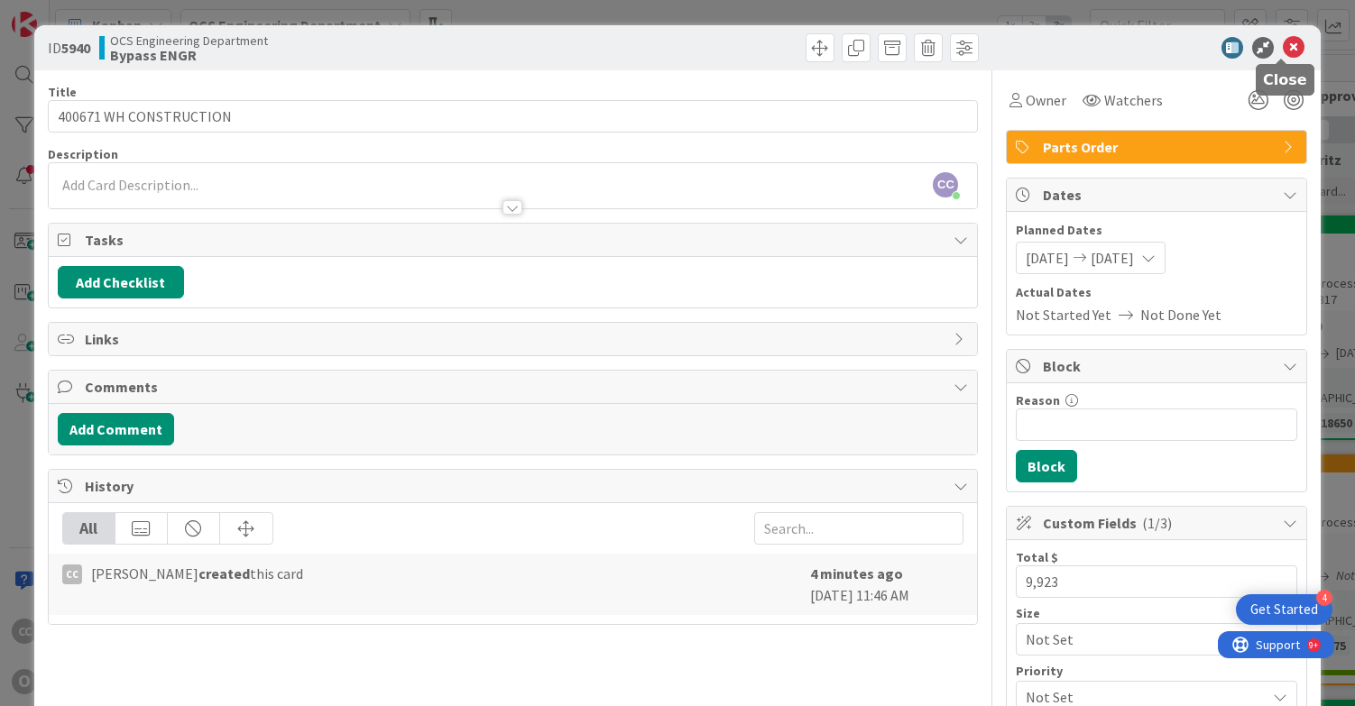
click at [1283, 51] on icon at bounding box center [1294, 48] width 22 height 22
